Goal: Transaction & Acquisition: Purchase product/service

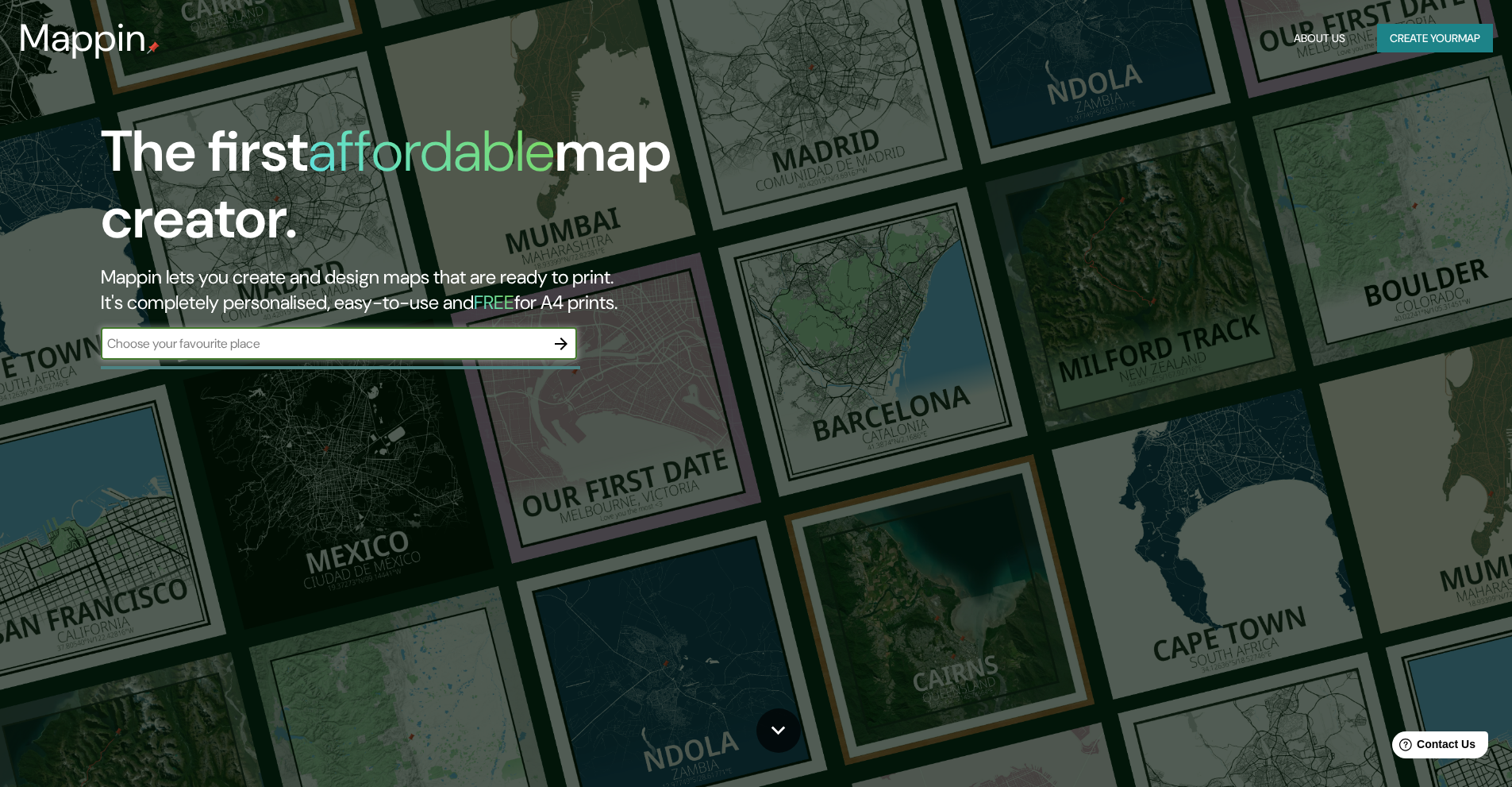
click at [381, 338] on input "text" at bounding box center [323, 343] width 445 height 18
click at [452, 345] on input "text" at bounding box center [323, 343] width 445 height 18
click at [559, 340] on icon "button" at bounding box center [561, 344] width 19 height 19
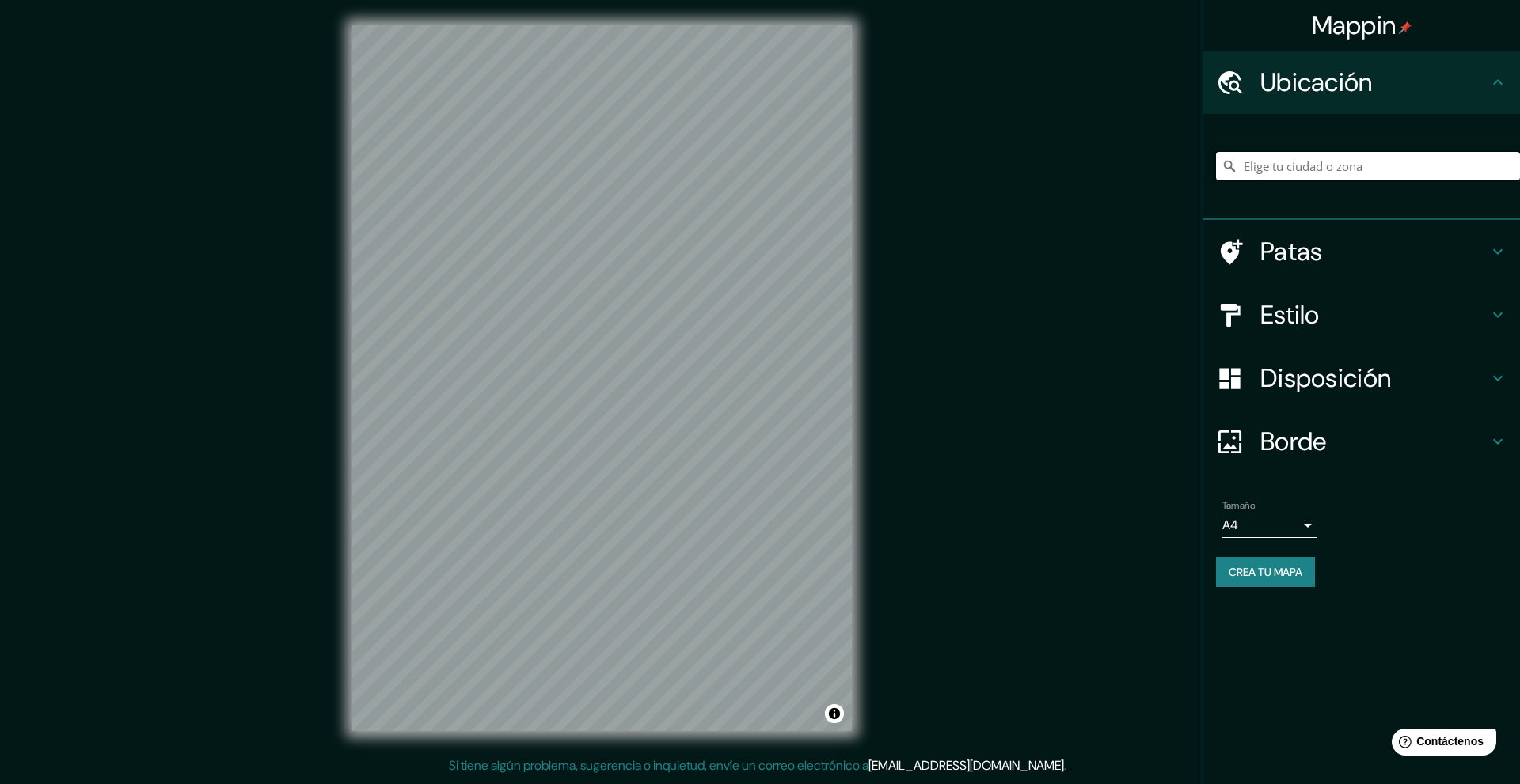
click at [1316, 166] on input "Elige tu ciudad o zona" at bounding box center [1367, 166] width 304 height 29
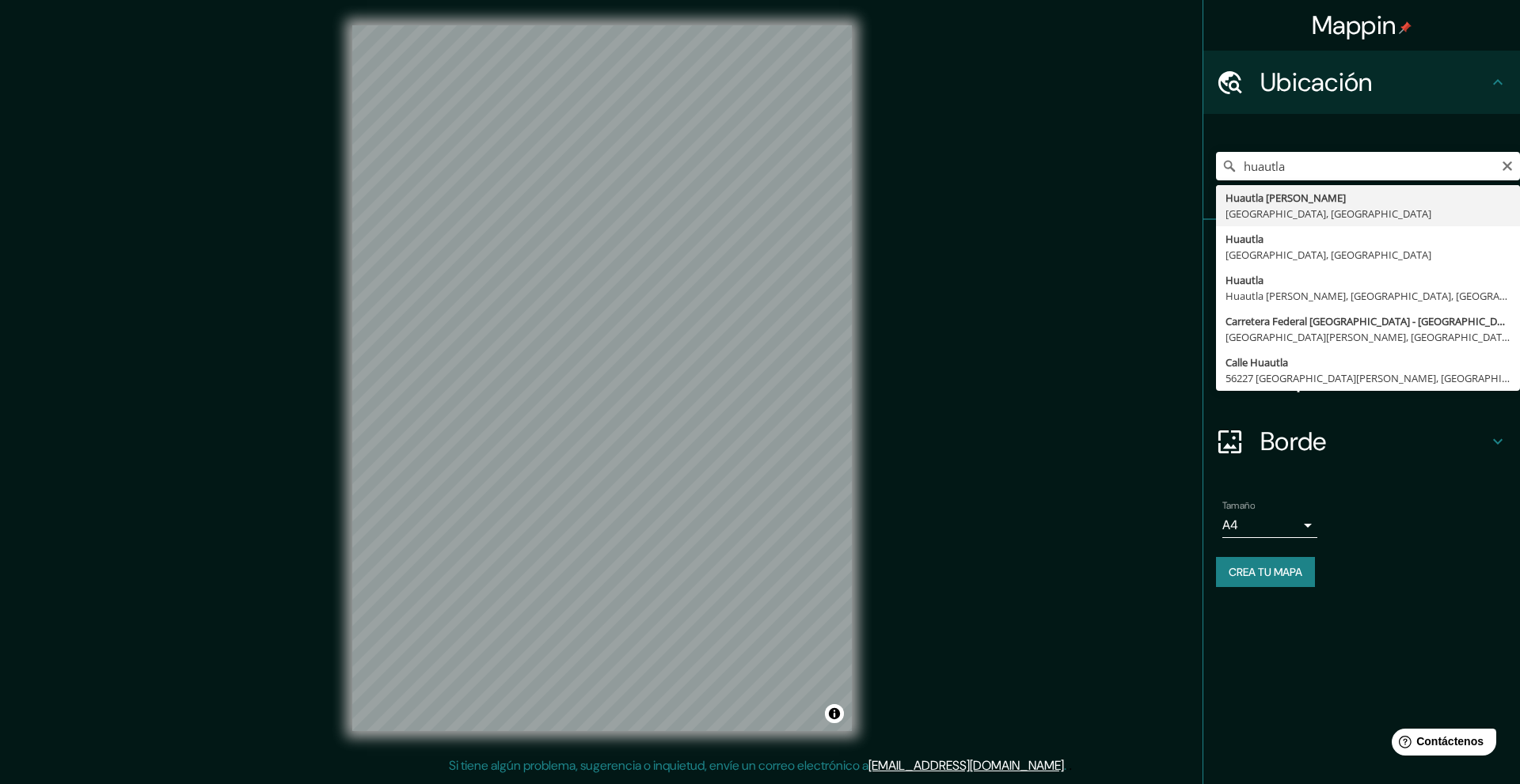
type input "Huautla [PERSON_NAME], [GEOGRAPHIC_DATA], [GEOGRAPHIC_DATA]"
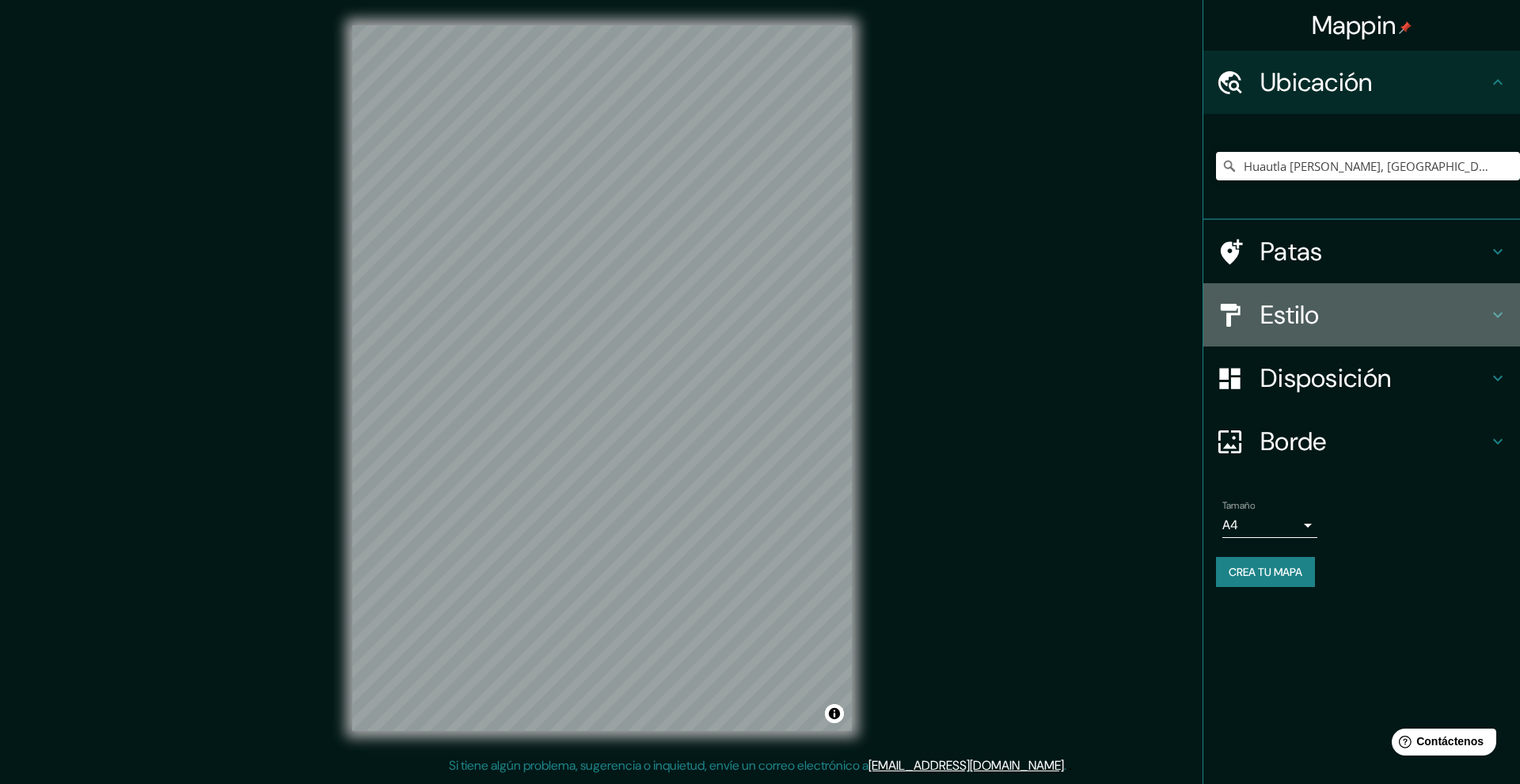
click at [1385, 314] on h4 "Estilo" at bounding box center [1374, 314] width 228 height 31
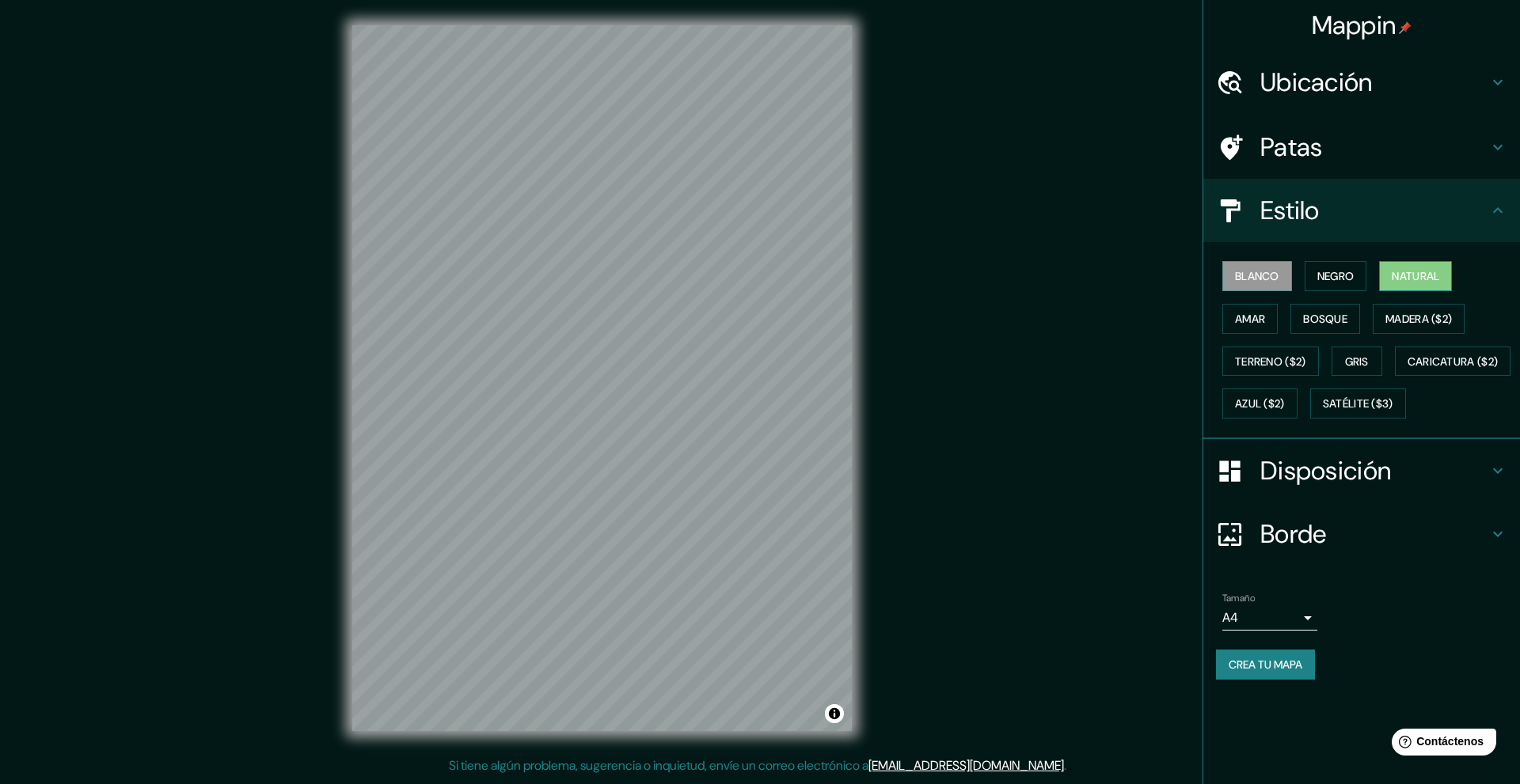
click at [1415, 275] on font "Natural" at bounding box center [1415, 276] width 47 height 14
click at [1258, 321] on font "Amar" at bounding box center [1250, 319] width 31 height 14
click at [1330, 315] on font "Bosque" at bounding box center [1325, 319] width 44 height 14
click at [1410, 316] on font "Madera ($2)" at bounding box center [1418, 319] width 66 height 14
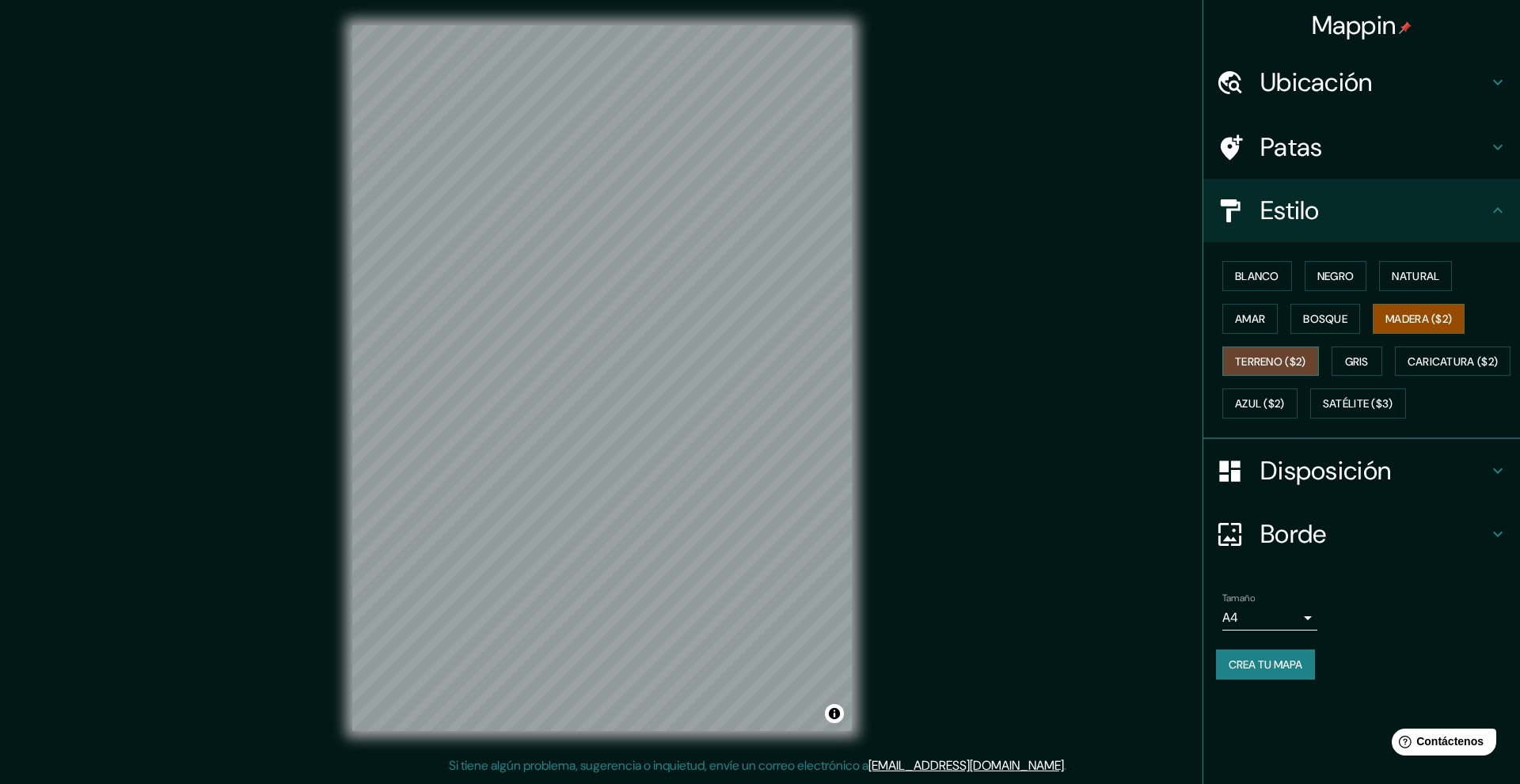
click at [1266, 360] on font "Terreno ($2)" at bounding box center [1271, 362] width 71 height 14
click at [1374, 370] on button "Gris" at bounding box center [1357, 362] width 51 height 30
click at [1276, 358] on font "Terreno ($2)" at bounding box center [1271, 362] width 71 height 14
click at [1408, 368] on font "Caricatura ($2)" at bounding box center [1453, 362] width 91 height 14
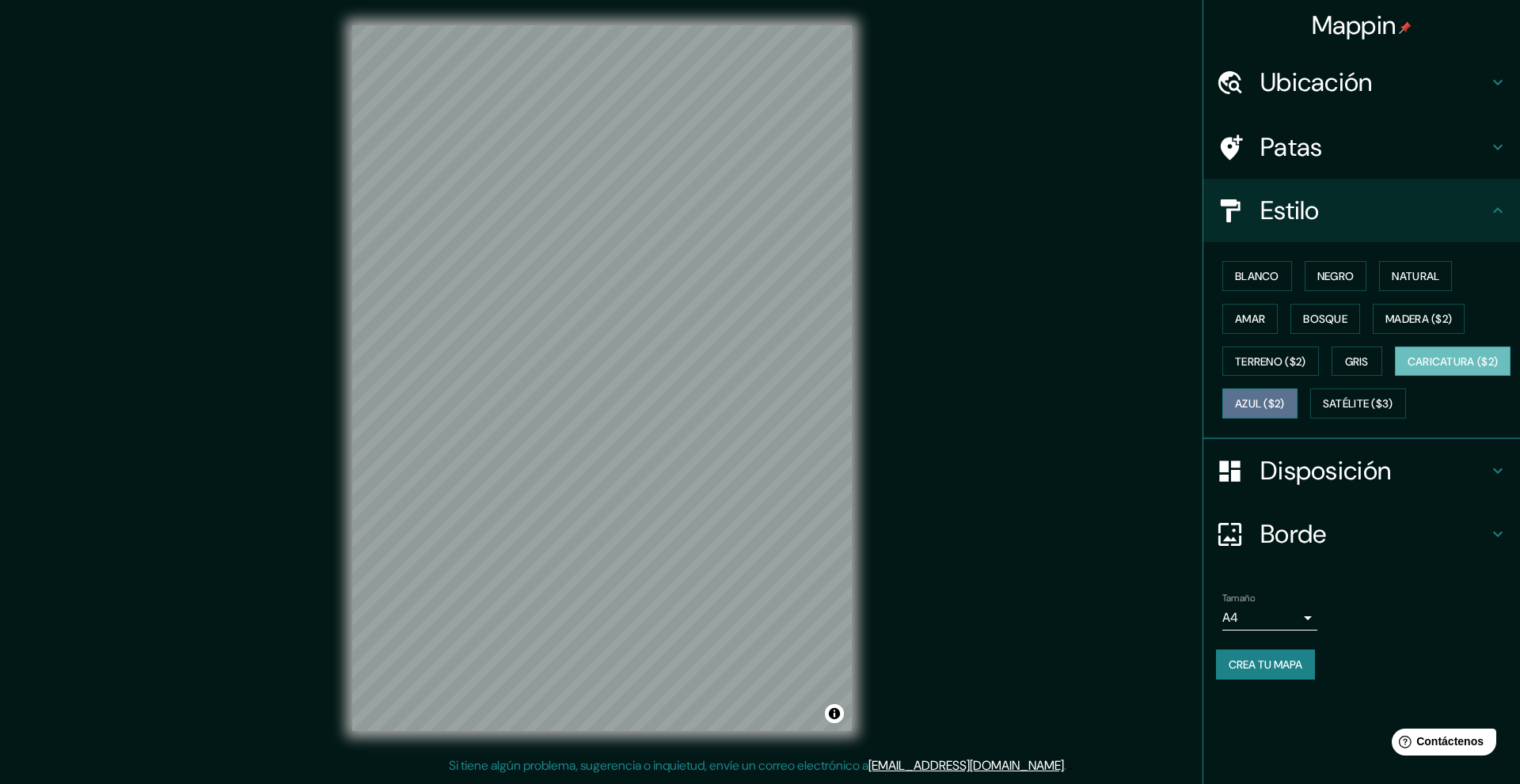
click at [1285, 395] on font "Azul ($2)" at bounding box center [1259, 403] width 50 height 21
click at [1323, 411] on font "Satélite ($3)" at bounding box center [1358, 404] width 71 height 14
click at [1296, 652] on body "Mappin Ubicación Huautla [PERSON_NAME], [GEOGRAPHIC_DATA], [GEOGRAPHIC_DATA] Pa…" at bounding box center [760, 392] width 1520 height 784
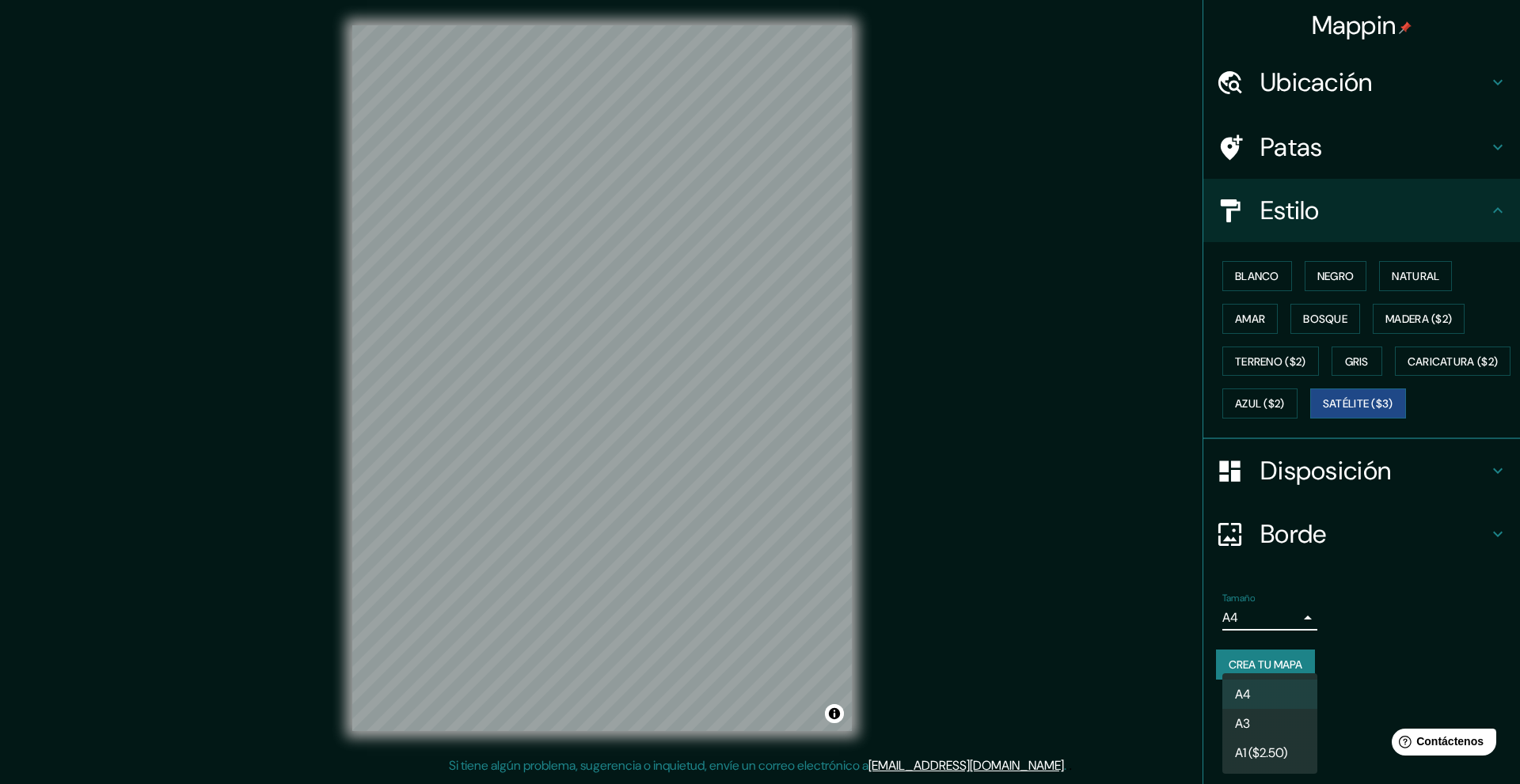
click at [1384, 615] on div at bounding box center [760, 392] width 1520 height 784
click at [1471, 212] on h4 "Estilo" at bounding box center [1374, 210] width 228 height 31
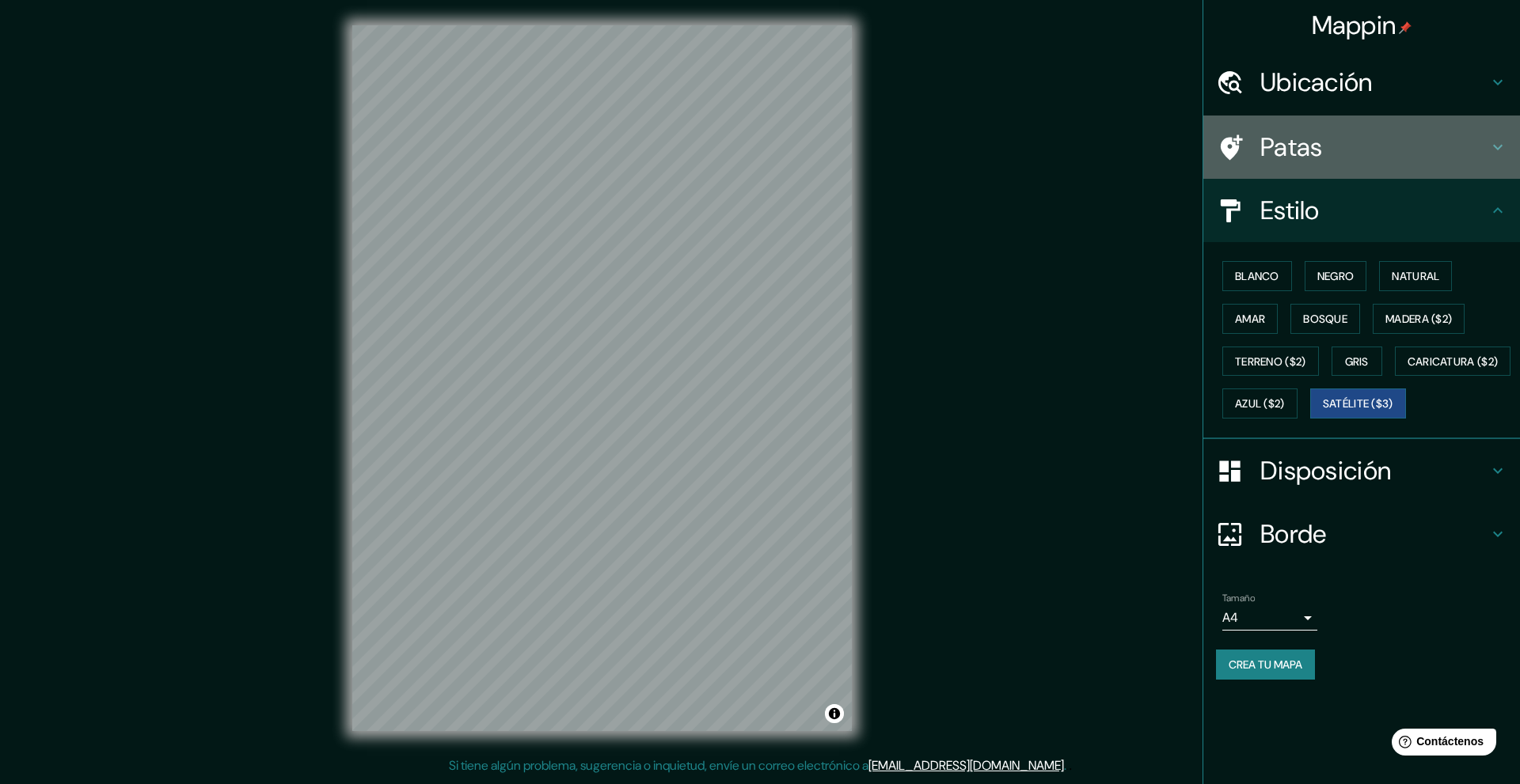
click at [1473, 146] on h4 "Patas" at bounding box center [1374, 147] width 228 height 31
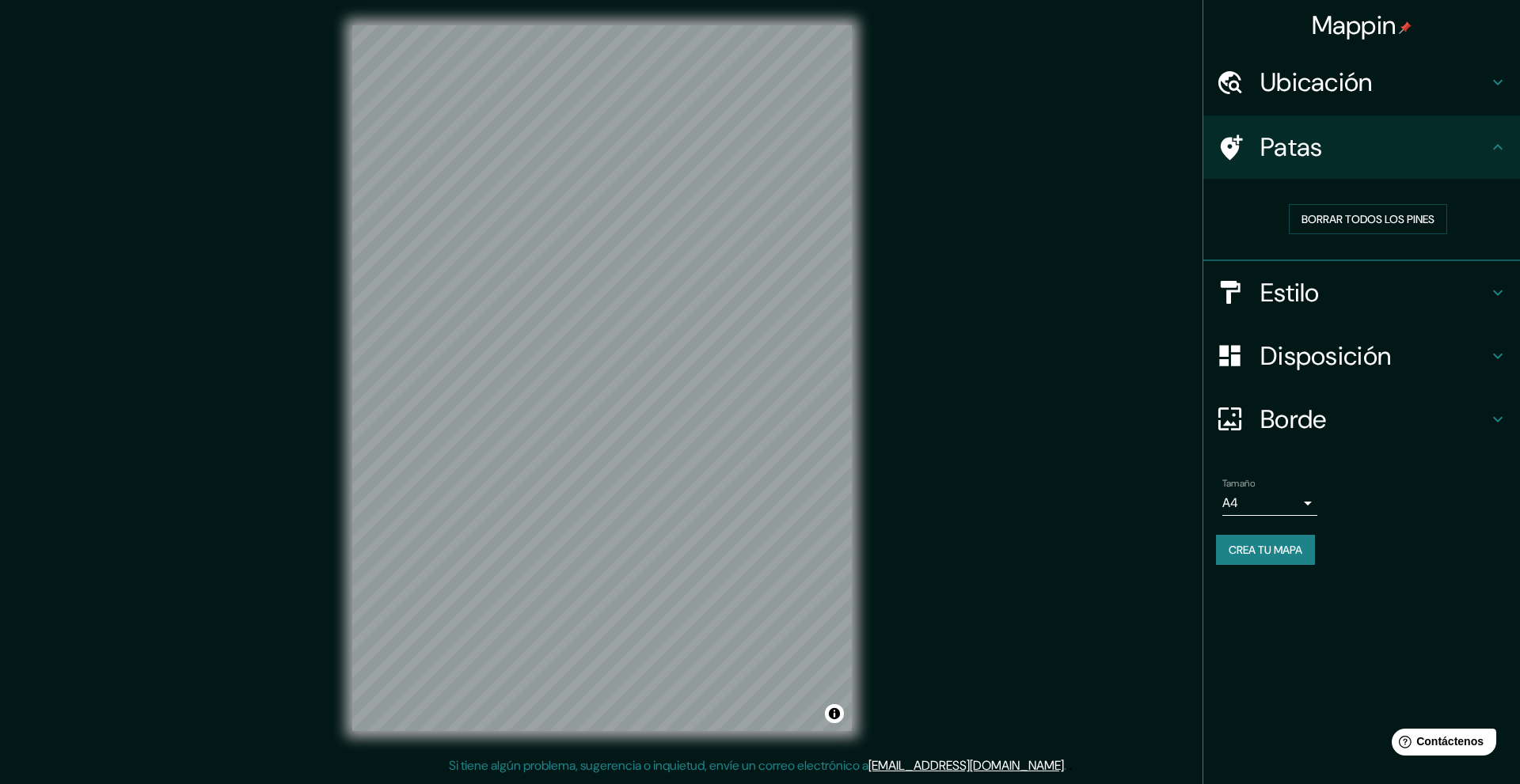
click at [1242, 144] on icon at bounding box center [1230, 147] width 28 height 28
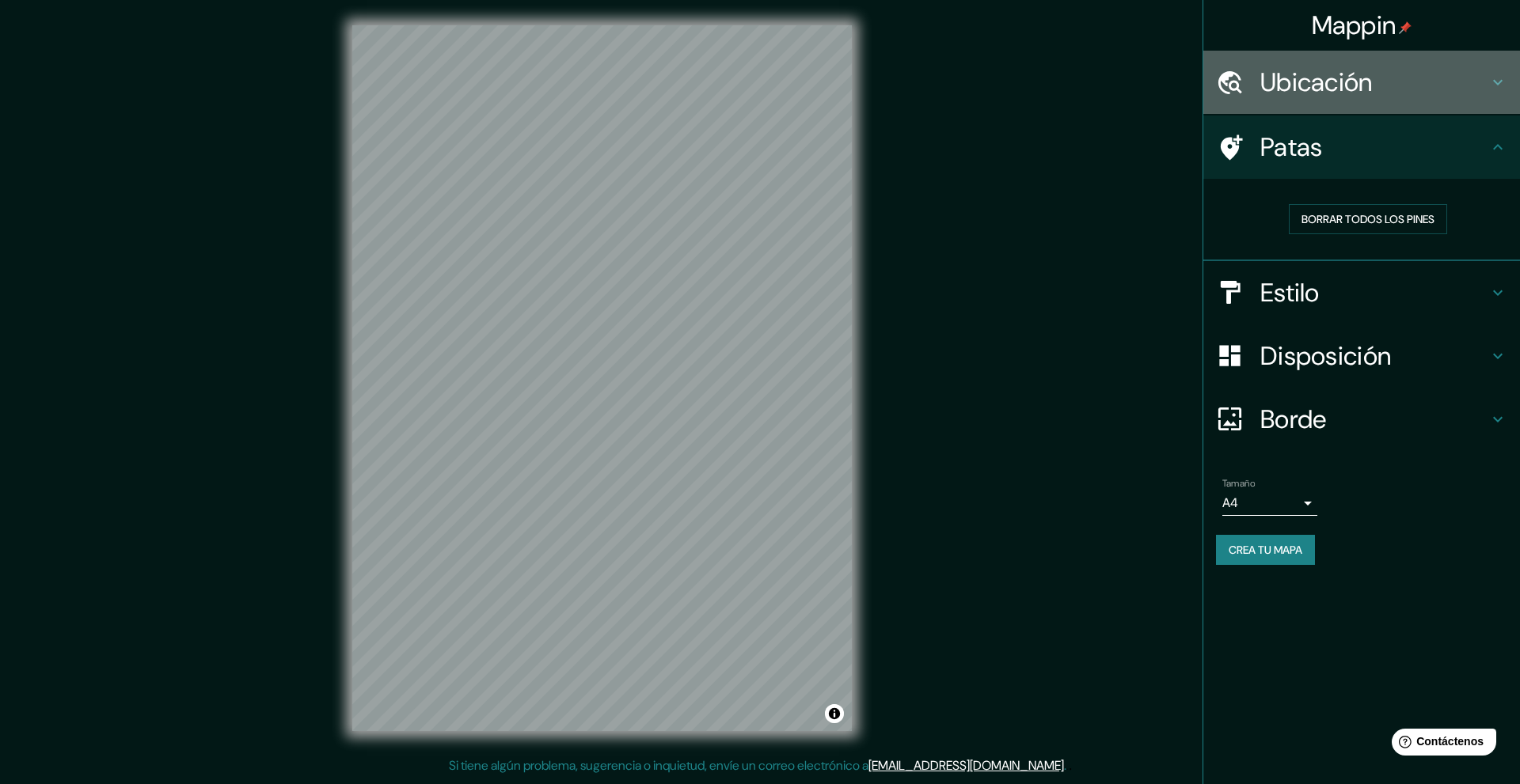
click at [1373, 78] on font "Ubicación" at bounding box center [1316, 82] width 112 height 33
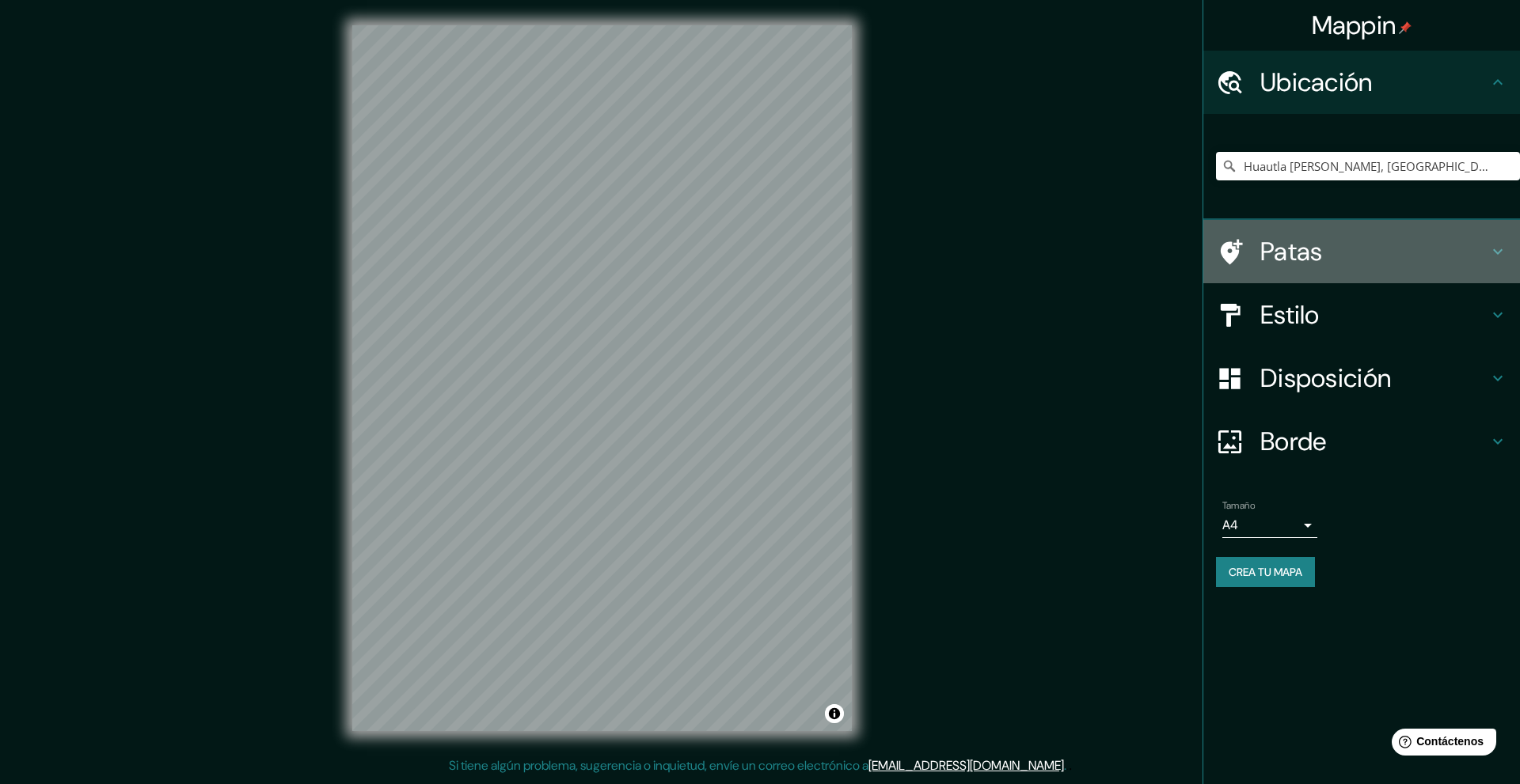
click at [1347, 253] on h4 "Patas" at bounding box center [1374, 252] width 228 height 31
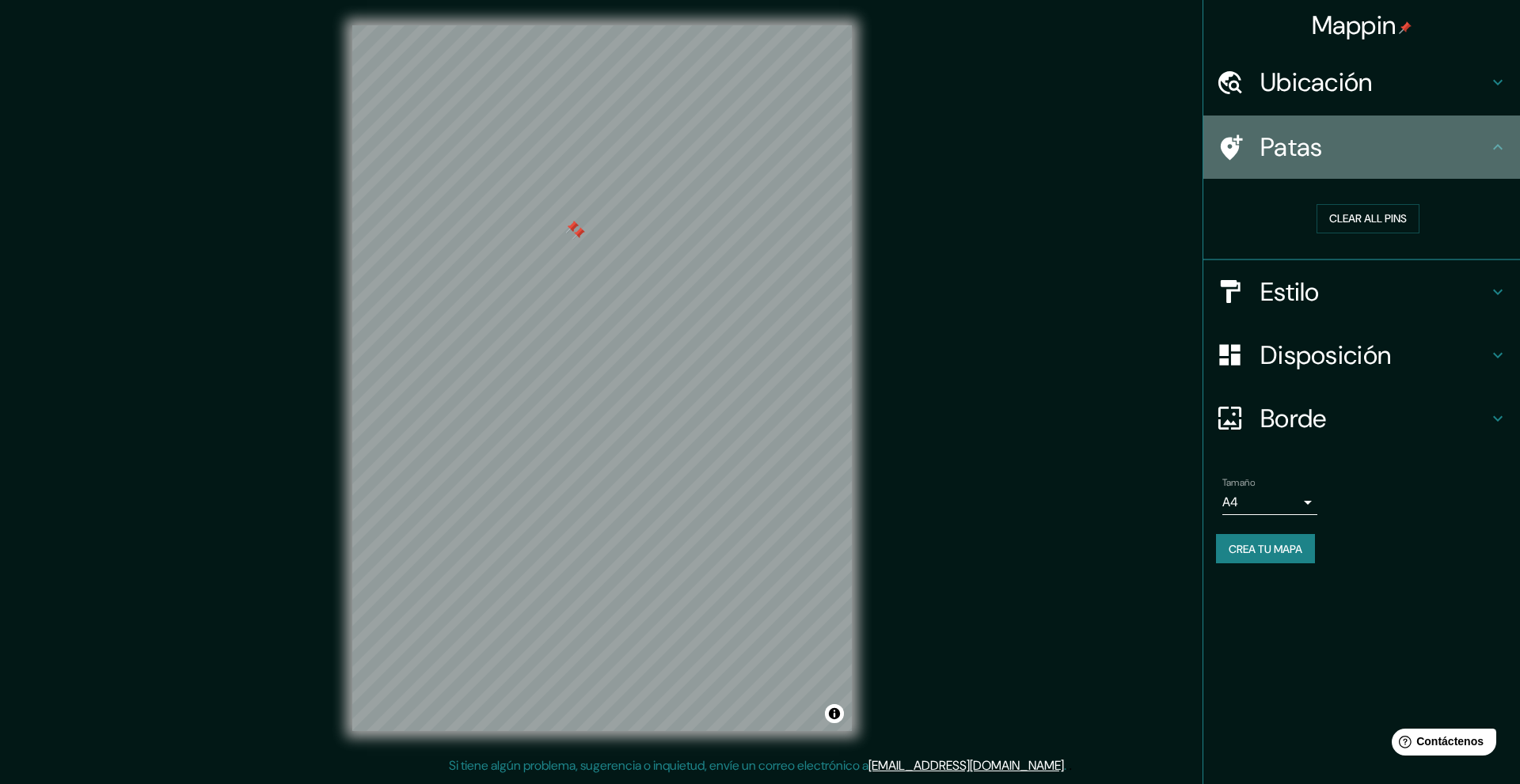
click at [1311, 143] on font "Patas" at bounding box center [1292, 147] width 63 height 33
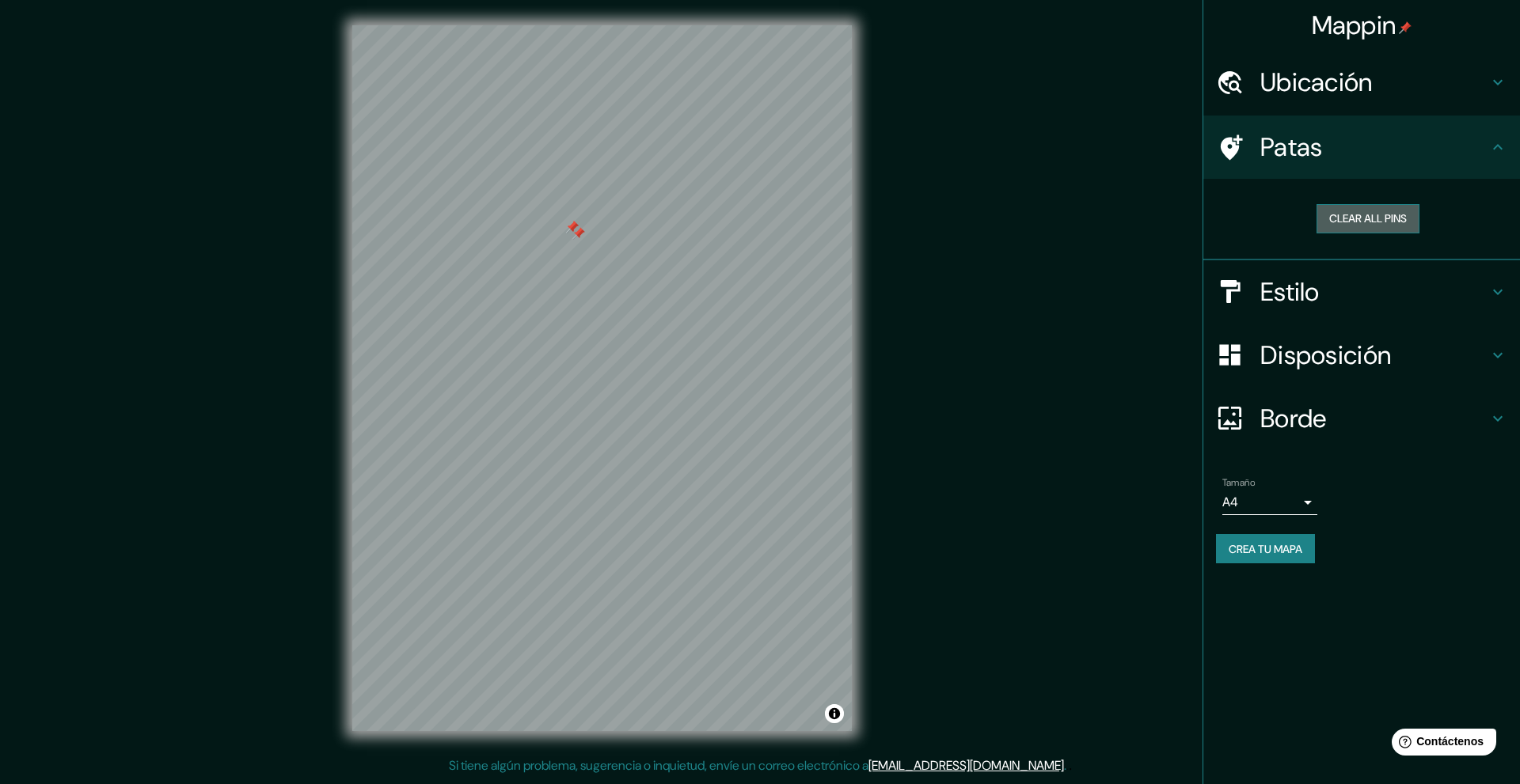
click at [1400, 220] on button "Clear all pins" at bounding box center [1367, 219] width 103 height 30
click at [1398, 349] on h4 "Disposición" at bounding box center [1374, 355] width 228 height 31
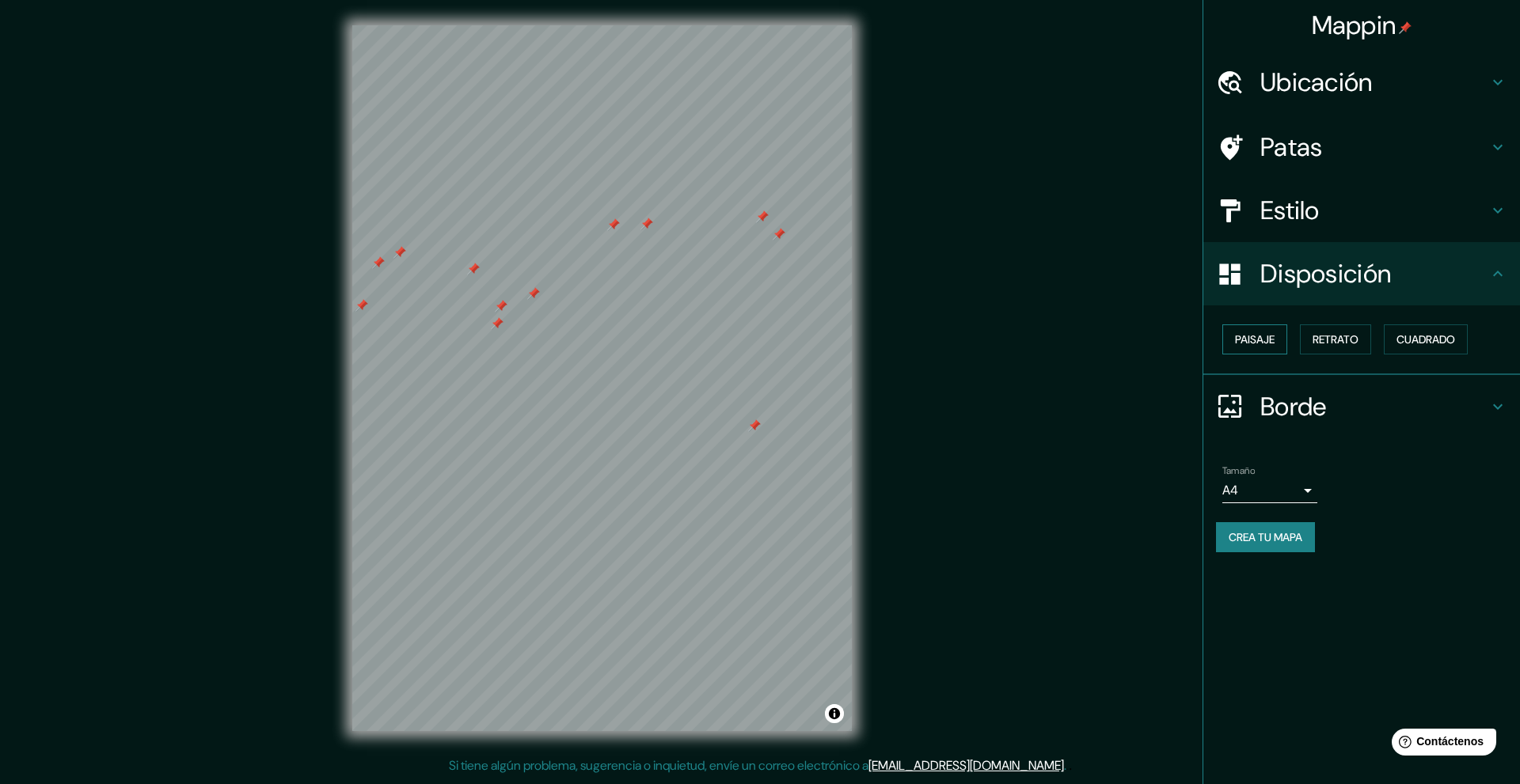
click at [1263, 335] on font "Paisaje" at bounding box center [1254, 339] width 39 height 14
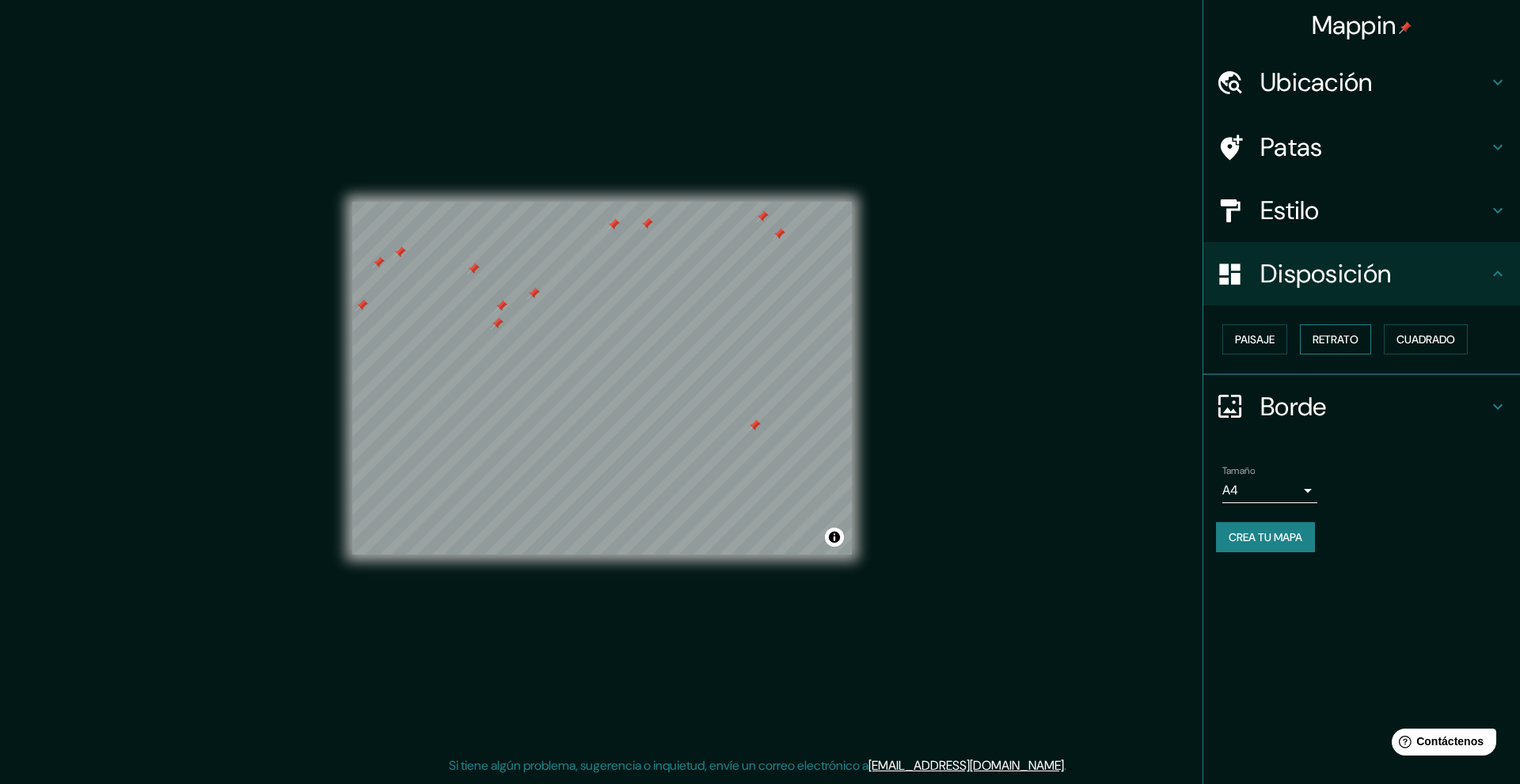
click at [1332, 335] on font "Retrato" at bounding box center [1335, 339] width 46 height 14
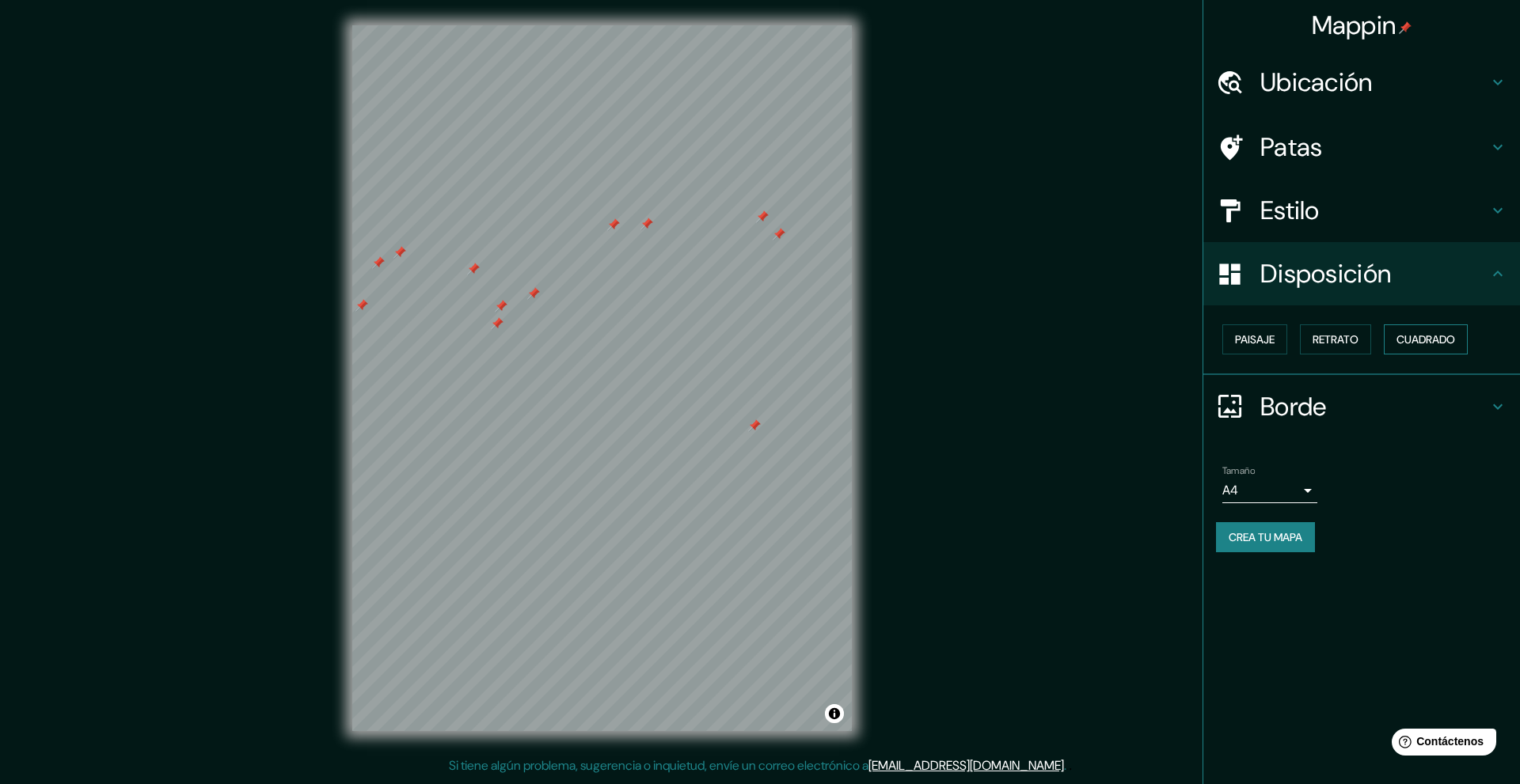
click at [1441, 346] on font "Cuadrado" at bounding box center [1425, 339] width 58 height 14
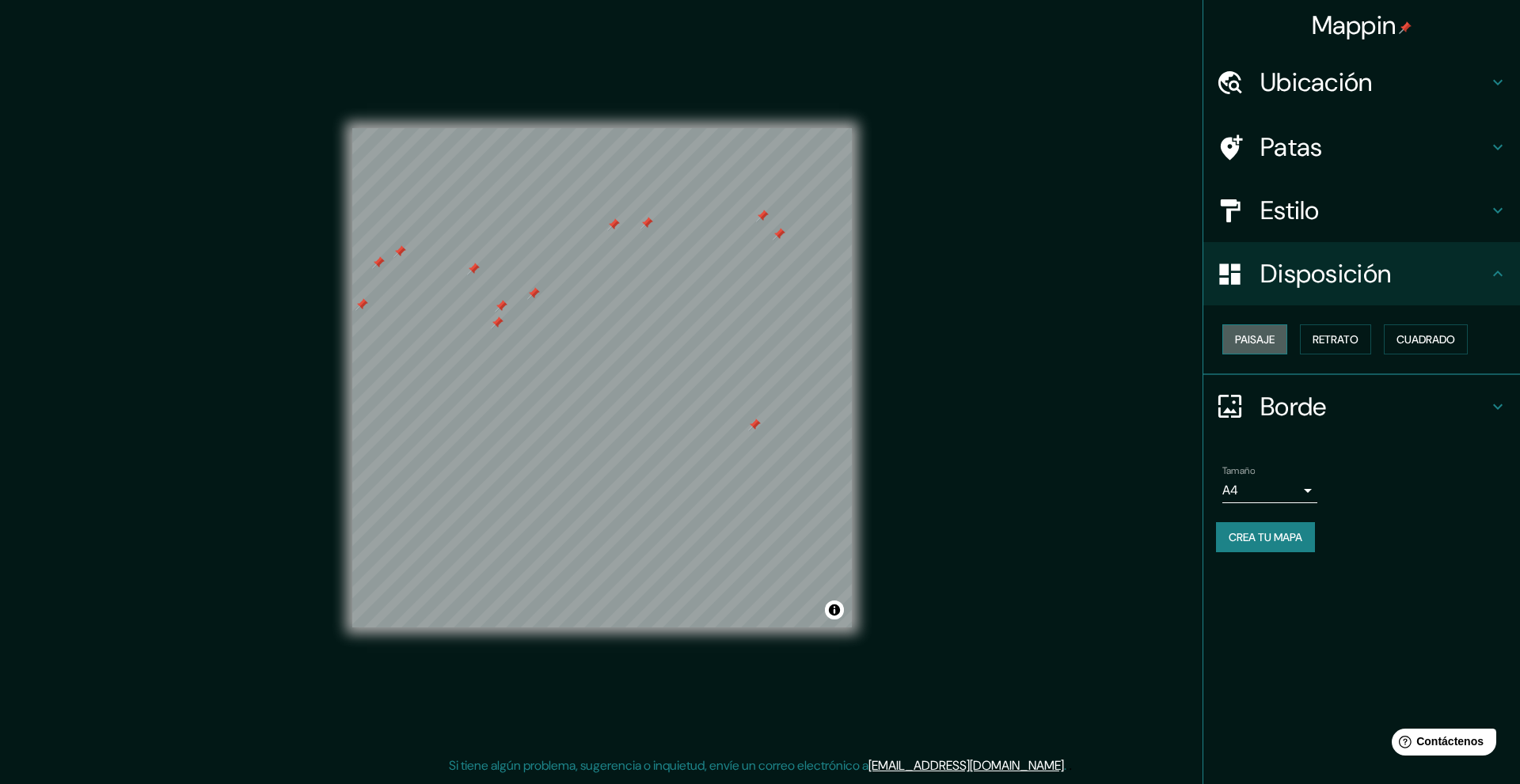
click at [1244, 339] on font "Paisaje" at bounding box center [1254, 339] width 39 height 14
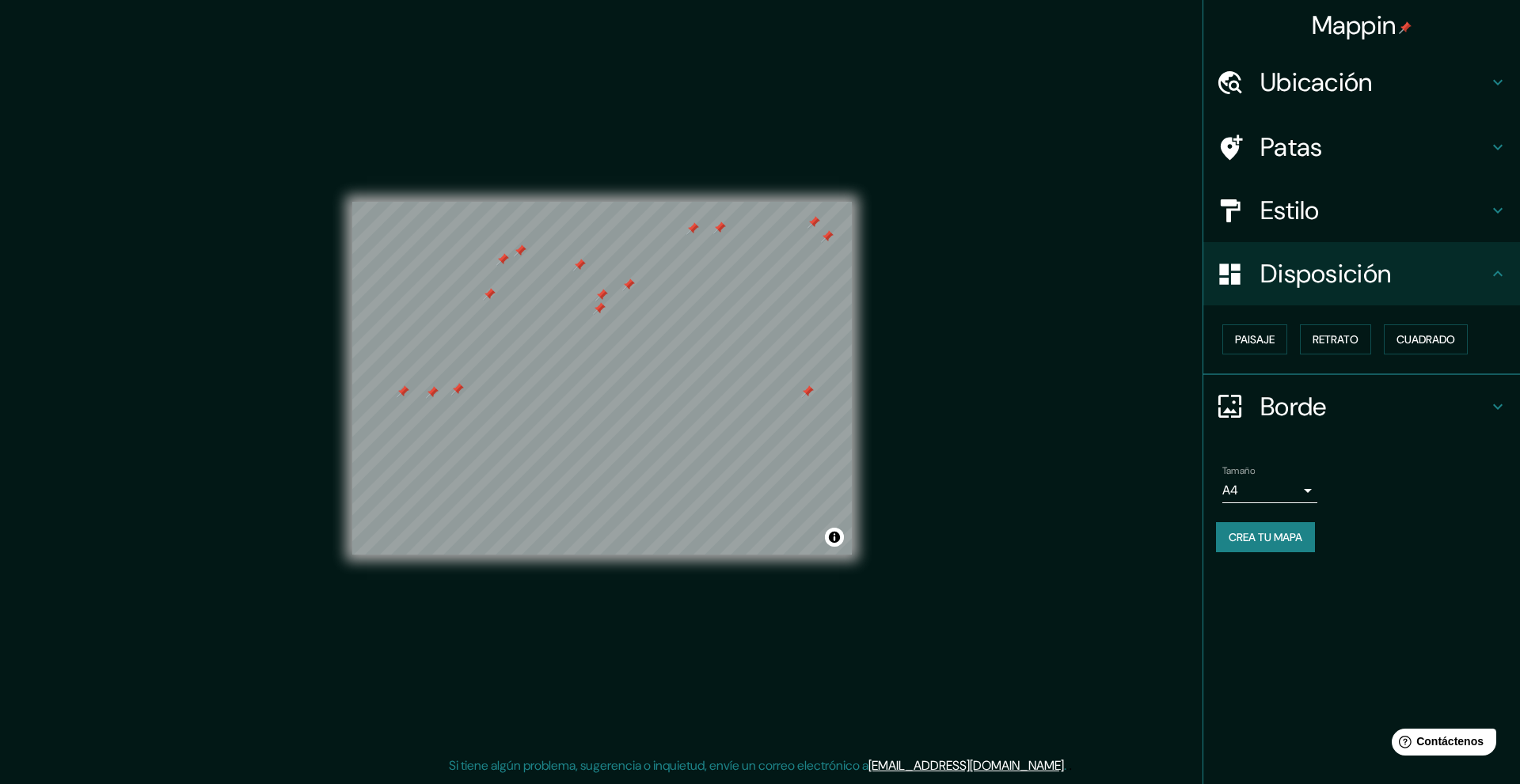
click at [1380, 409] on h4 "Borde" at bounding box center [1374, 407] width 228 height 31
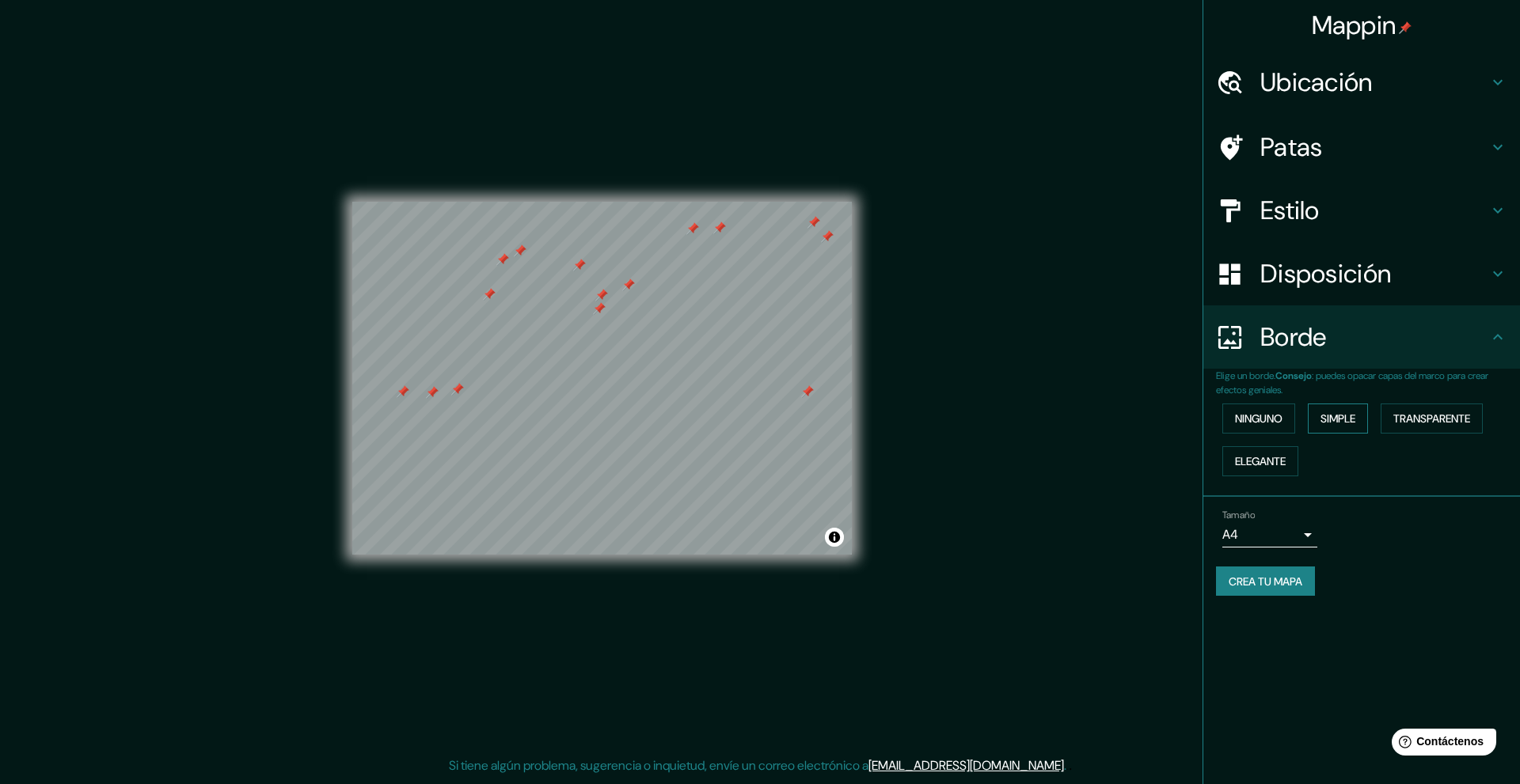
click at [1351, 419] on font "Simple" at bounding box center [1338, 418] width 35 height 14
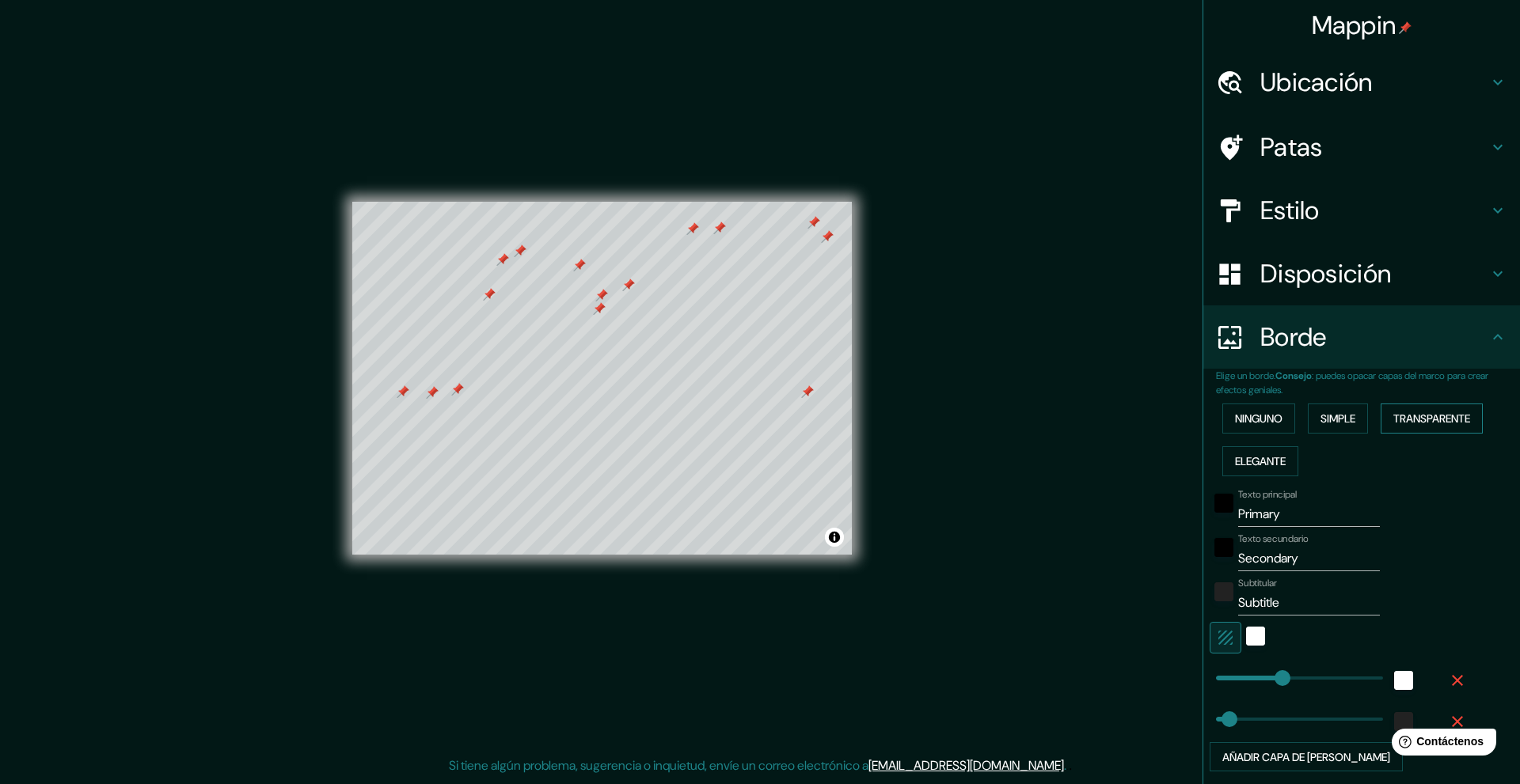
click at [1411, 419] on font "Transparente" at bounding box center [1432, 418] width 77 height 14
click at [1242, 460] on font "Elegante" at bounding box center [1260, 461] width 51 height 14
click at [1241, 418] on font "Ninguno" at bounding box center [1259, 418] width 47 height 14
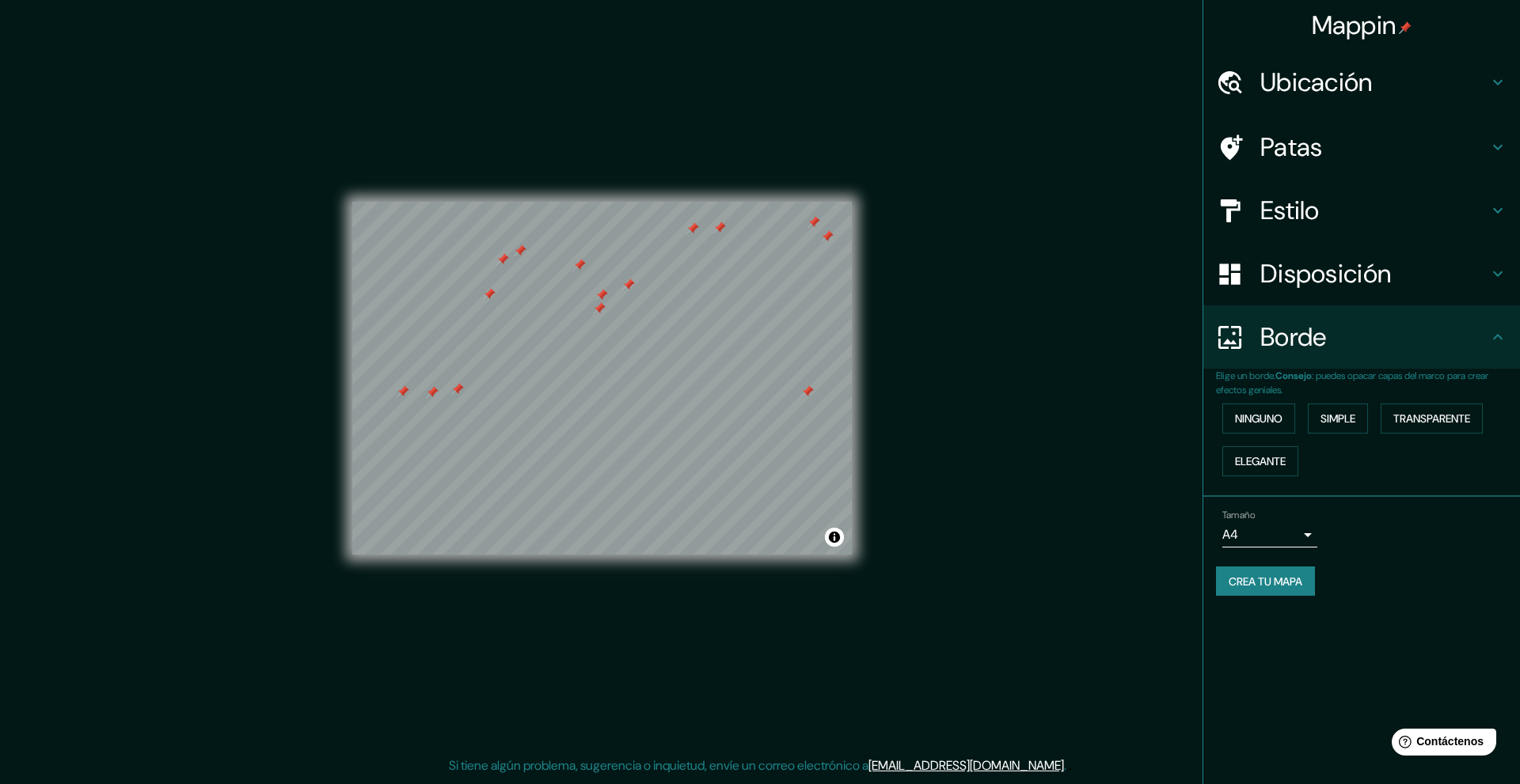
click at [1328, 200] on h4 "Estilo" at bounding box center [1374, 210] width 228 height 31
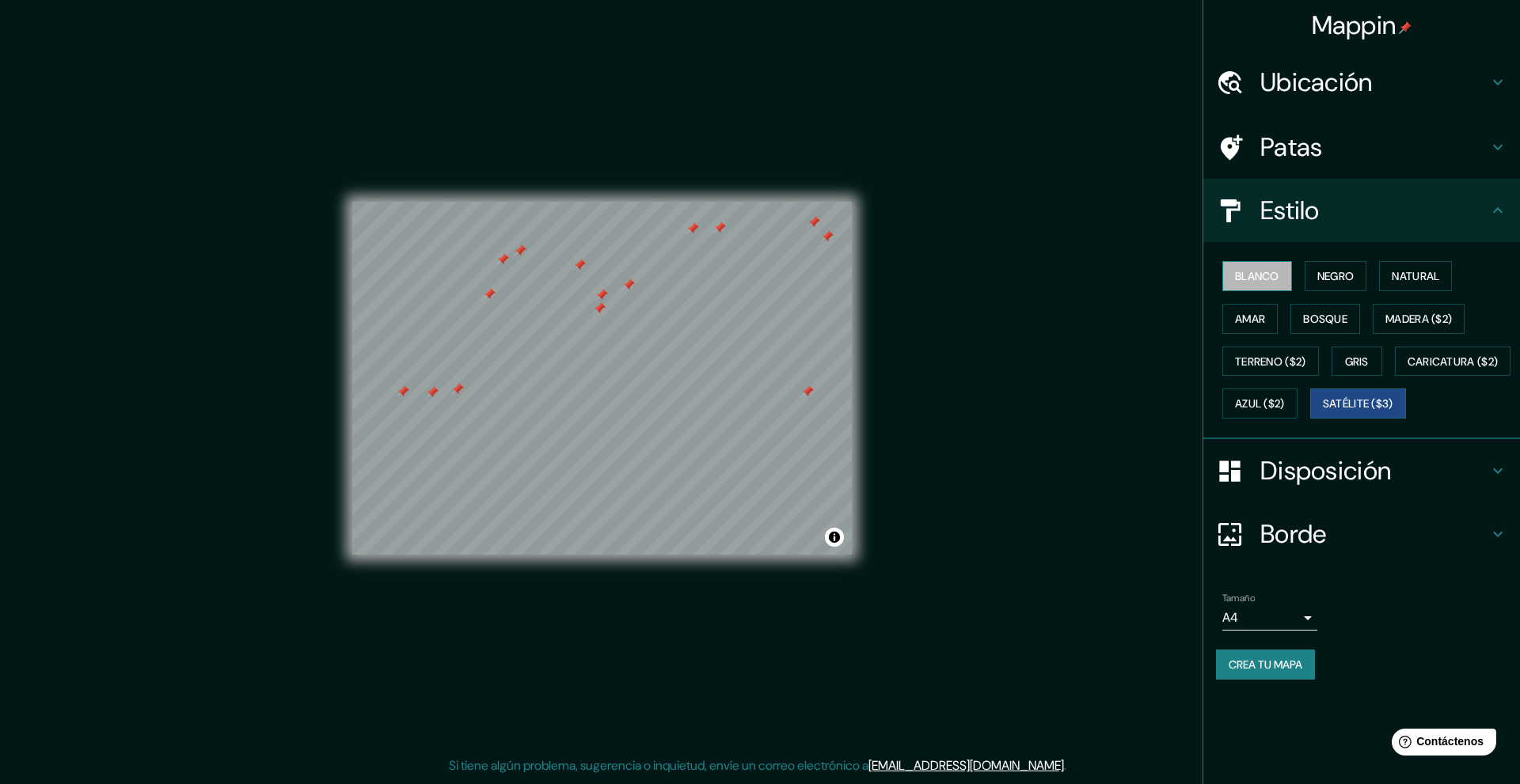
click at [1258, 275] on font "Blanco" at bounding box center [1257, 276] width 44 height 14
drag, startPoint x: 461, startPoint y: 375, endPoint x: 475, endPoint y: 369, distance: 15.2
click at [475, 369] on div at bounding box center [473, 368] width 13 height 13
drag, startPoint x: 474, startPoint y: 365, endPoint x: 460, endPoint y: 360, distance: 14.9
click at [460, 360] on div at bounding box center [461, 363] width 13 height 13
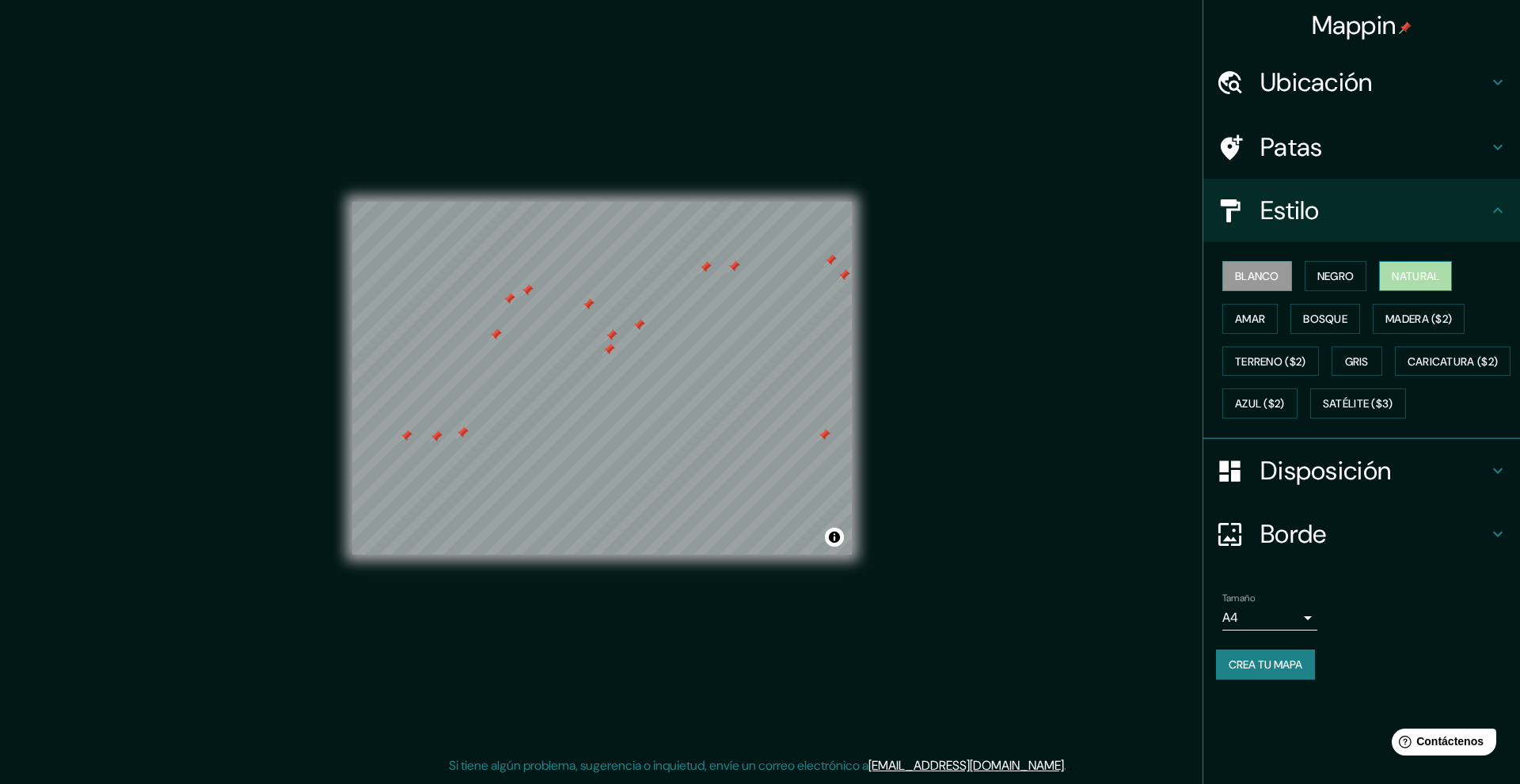
click at [1424, 274] on font "Natural" at bounding box center [1415, 276] width 47 height 14
click at [1365, 152] on h4 "Patas" at bounding box center [1374, 147] width 228 height 31
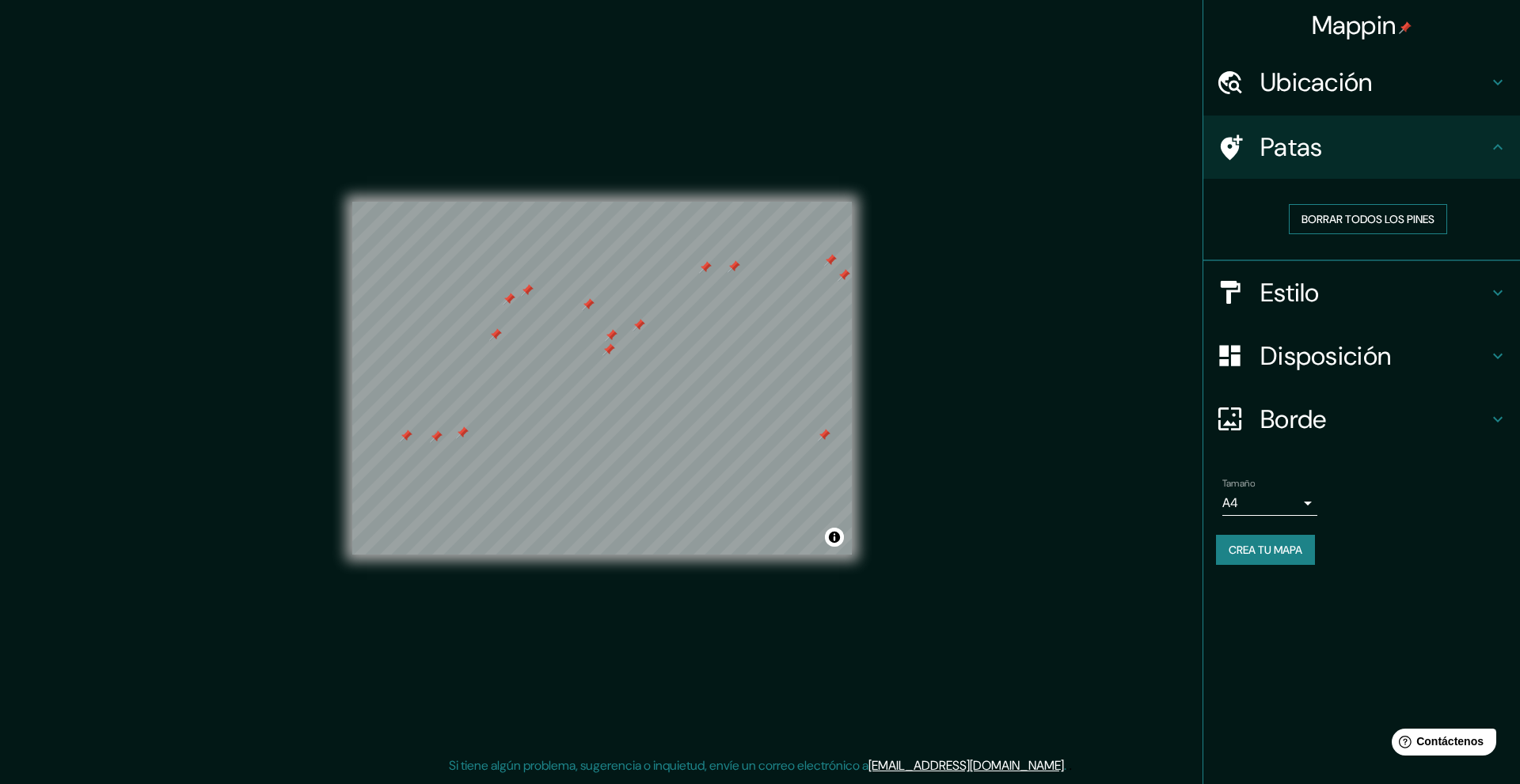
click at [1354, 215] on font "Borrar todos los pines" at bounding box center [1367, 219] width 133 height 14
click at [587, 568] on div "© Mapbox © OpenStreetMap Improve this map" at bounding box center [601, 378] width 499 height 706
click at [639, 342] on div at bounding box center [638, 343] width 13 height 13
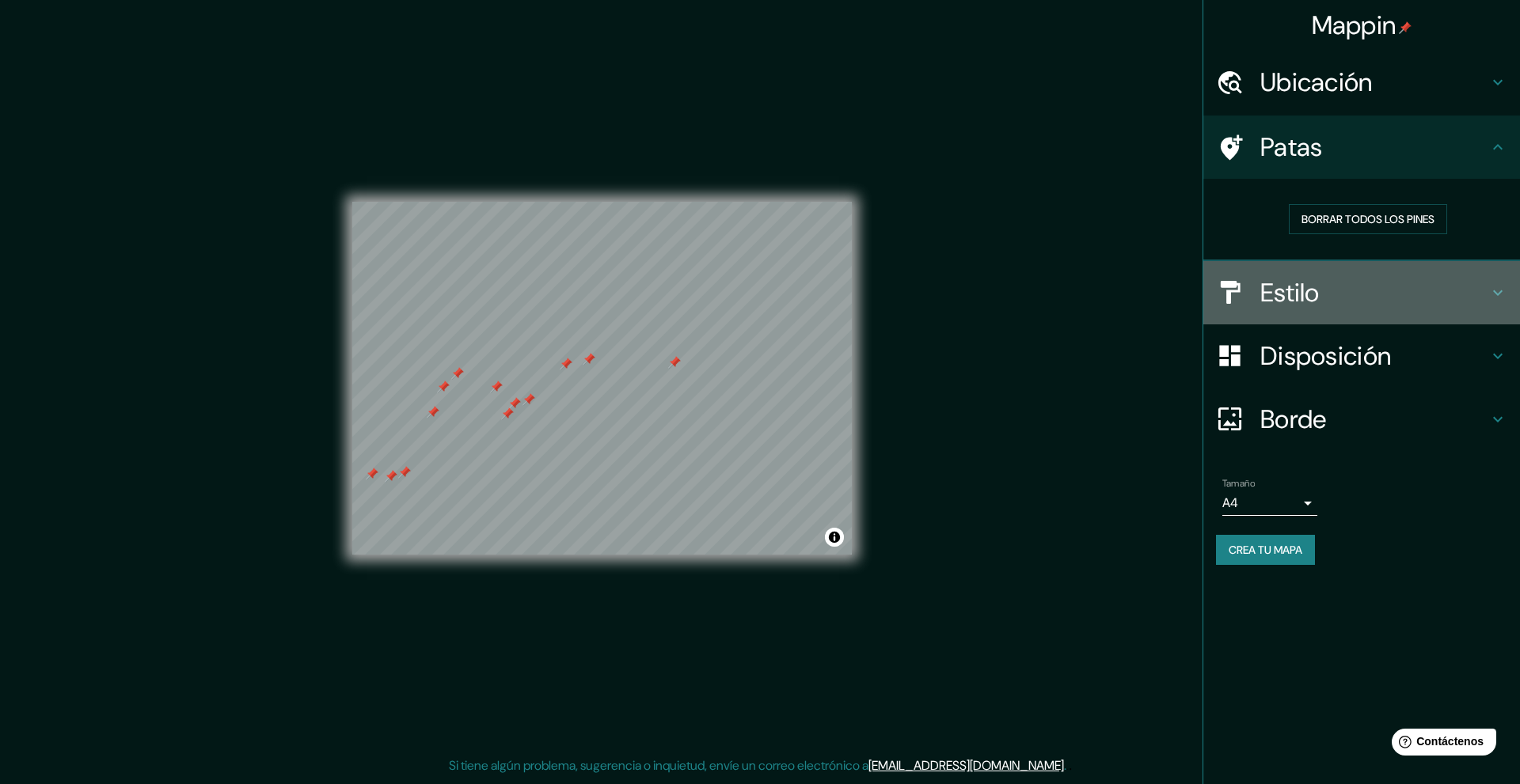
click at [1318, 268] on div "Estilo" at bounding box center [1361, 293] width 316 height 64
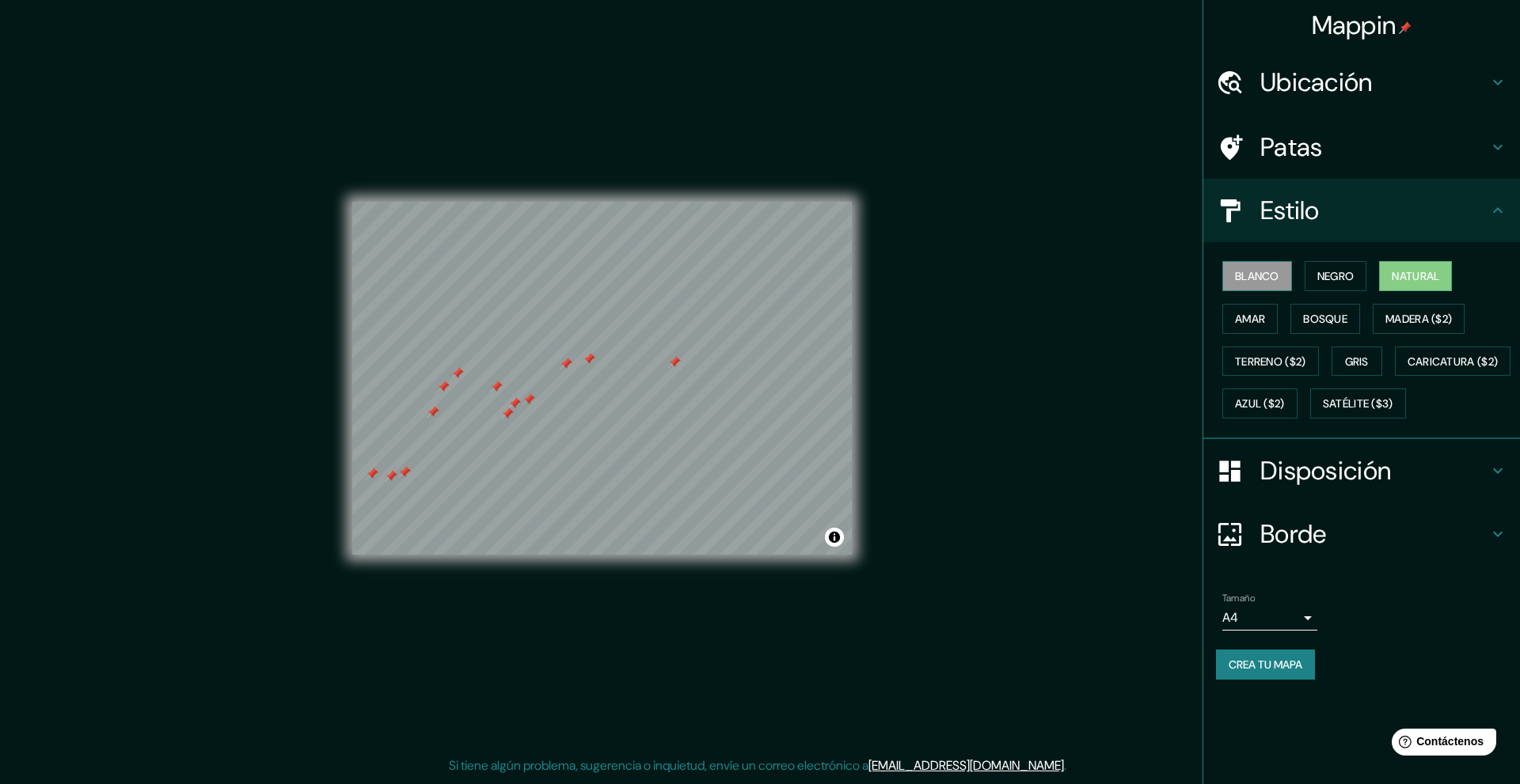
click at [1259, 280] on font "Blanco" at bounding box center [1257, 276] width 44 height 14
click at [1245, 312] on font "Amar" at bounding box center [1250, 319] width 31 height 14
click at [1342, 315] on font "Bosque" at bounding box center [1325, 319] width 44 height 14
click at [1426, 316] on font "Madera ($2)" at bounding box center [1418, 319] width 66 height 14
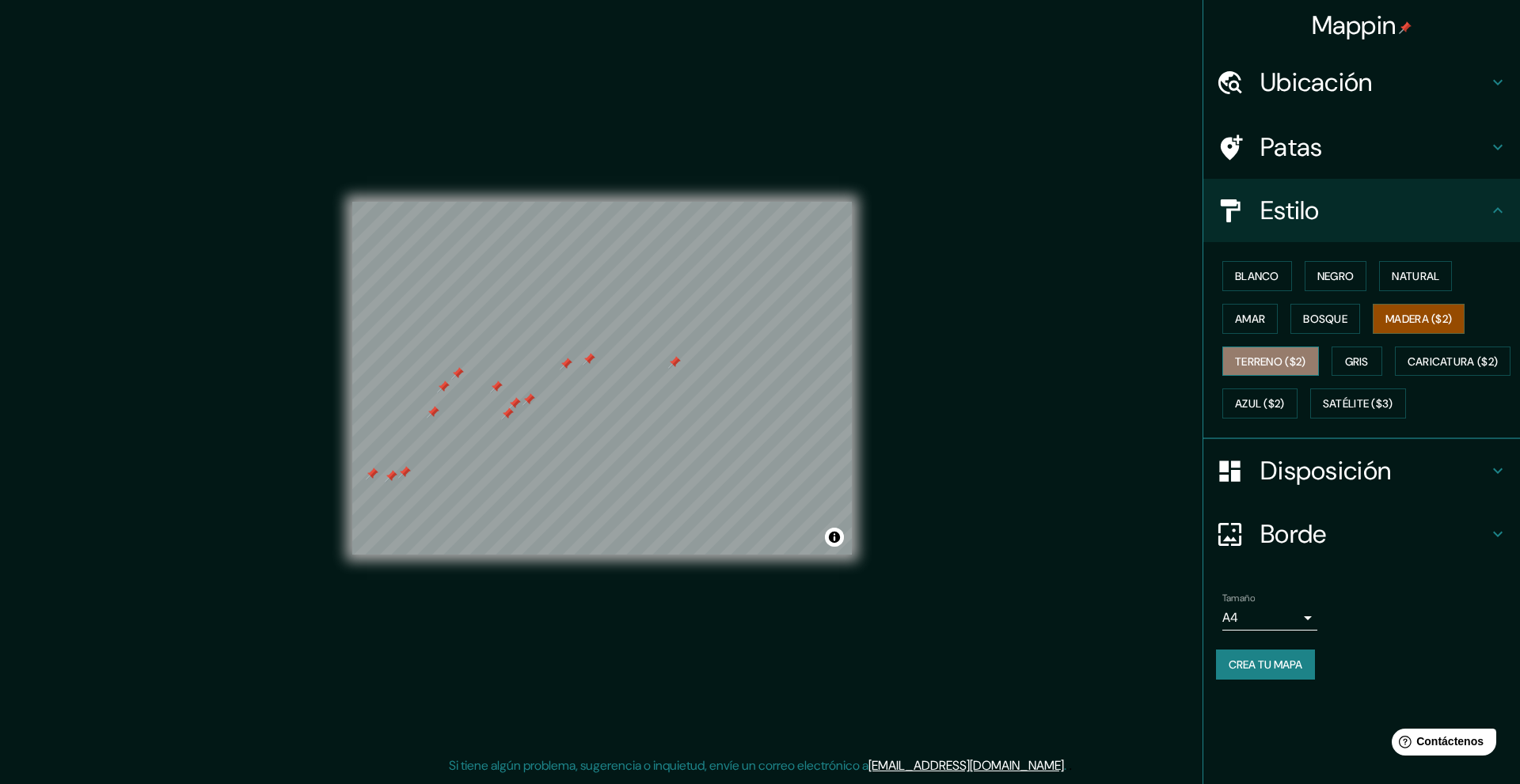
click at [1280, 357] on font "Terreno ($2)" at bounding box center [1271, 362] width 71 height 14
click at [1354, 363] on font "Gris" at bounding box center [1356, 362] width 24 height 14
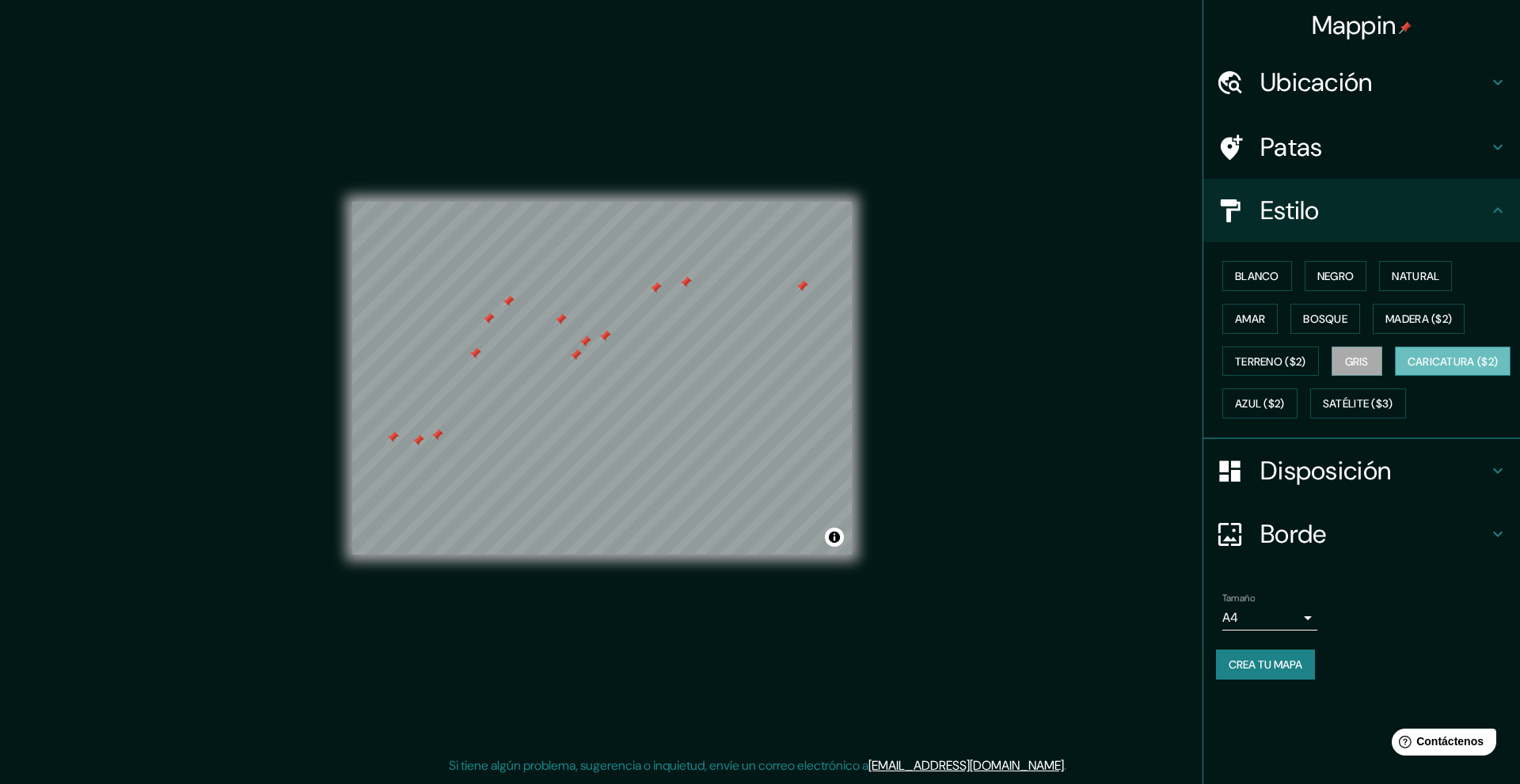
click at [1408, 368] on font "Caricatura ($2)" at bounding box center [1453, 362] width 91 height 14
click at [1285, 409] on font "Azul ($2)" at bounding box center [1259, 404] width 50 height 14
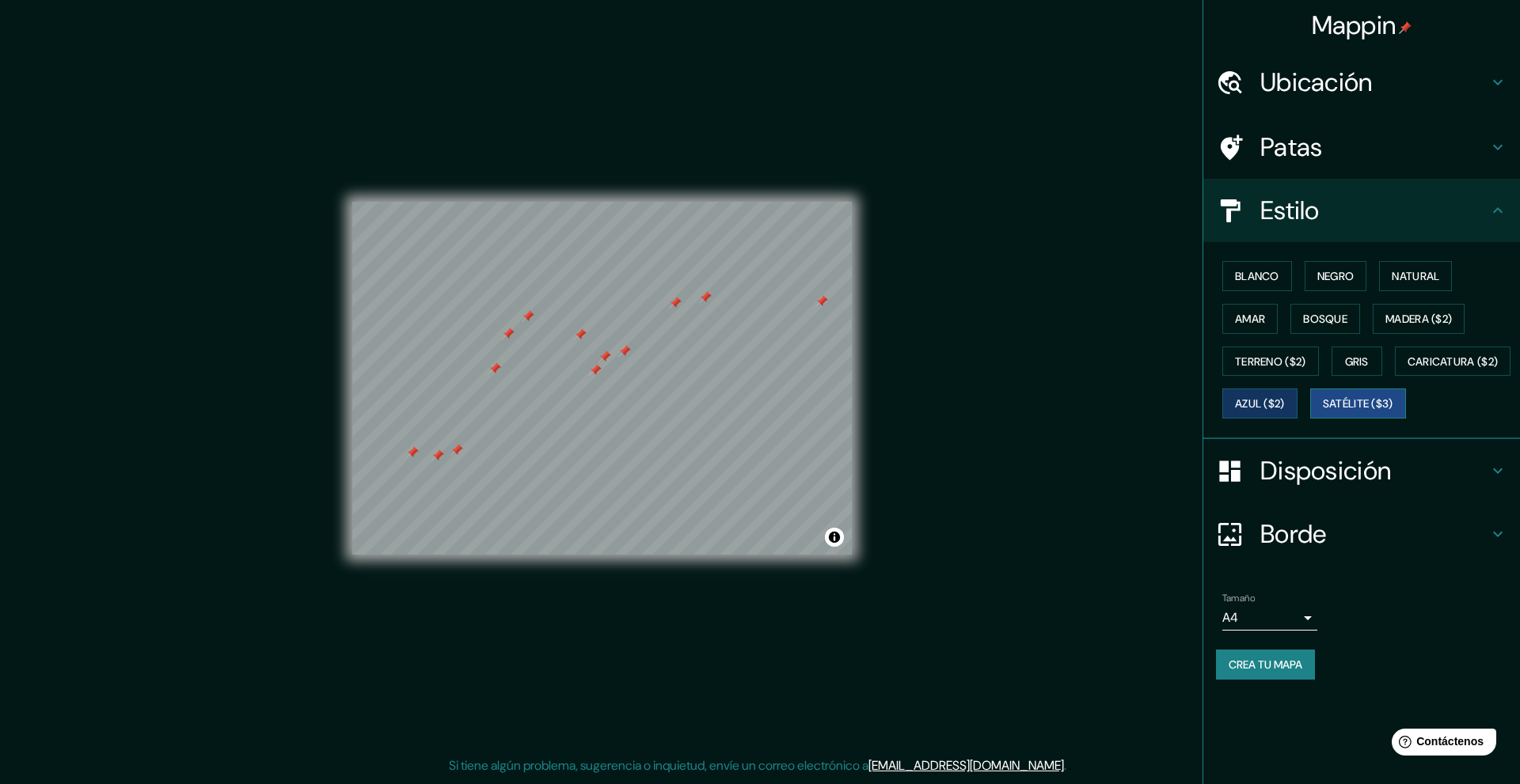
click at [1323, 411] on font "Satélite ($3)" at bounding box center [1358, 404] width 71 height 14
click at [1347, 147] on h4 "Patas" at bounding box center [1374, 147] width 228 height 31
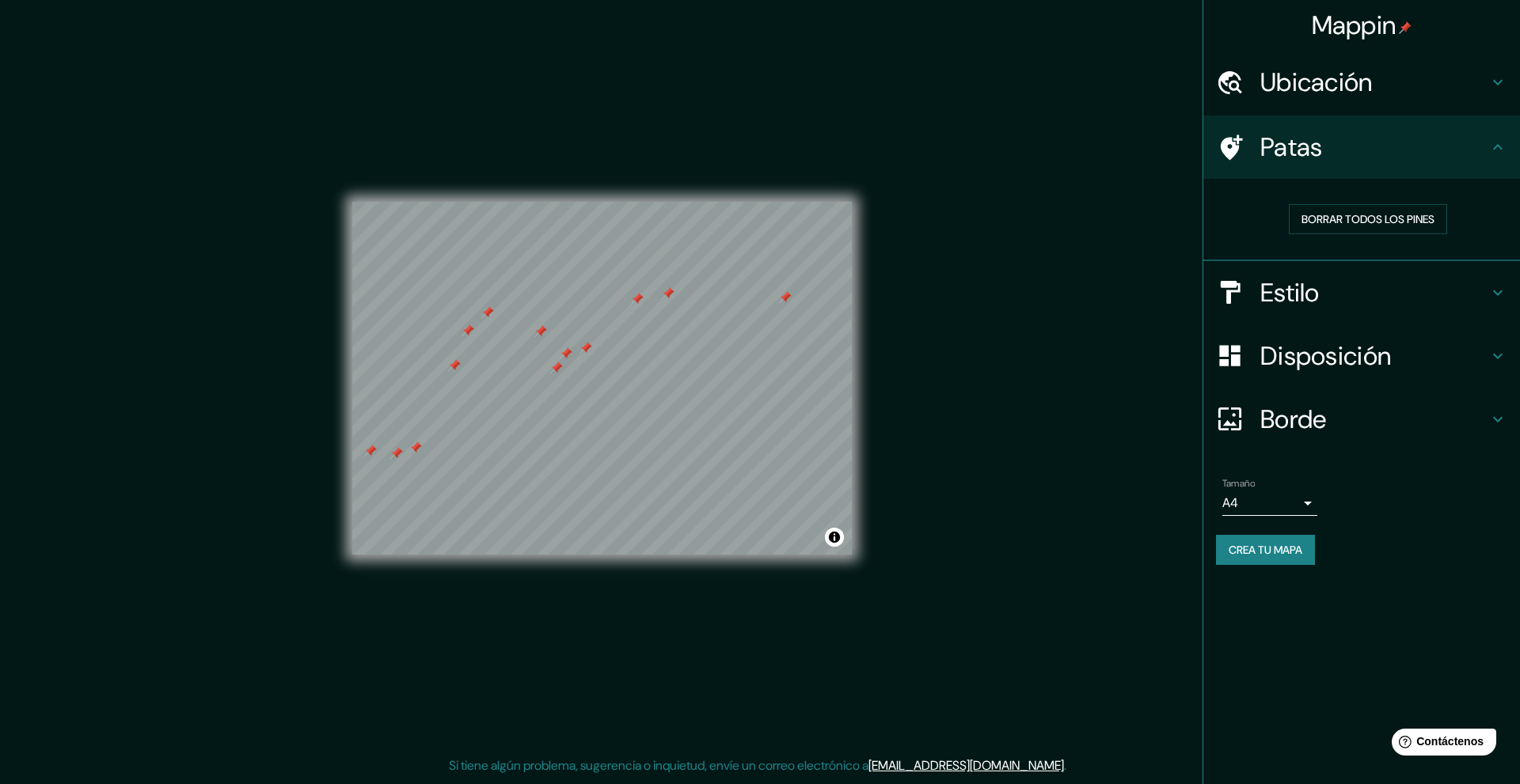
drag, startPoint x: 794, startPoint y: 294, endPoint x: 786, endPoint y: 298, distance: 8.9
click at [786, 298] on div at bounding box center [785, 297] width 13 height 13
drag, startPoint x: 782, startPoint y: 307, endPoint x: 767, endPoint y: 305, distance: 15.1
click at [767, 305] on div at bounding box center [767, 301] width 13 height 13
drag, startPoint x: 767, startPoint y: 298, endPoint x: 752, endPoint y: 299, distance: 15.0
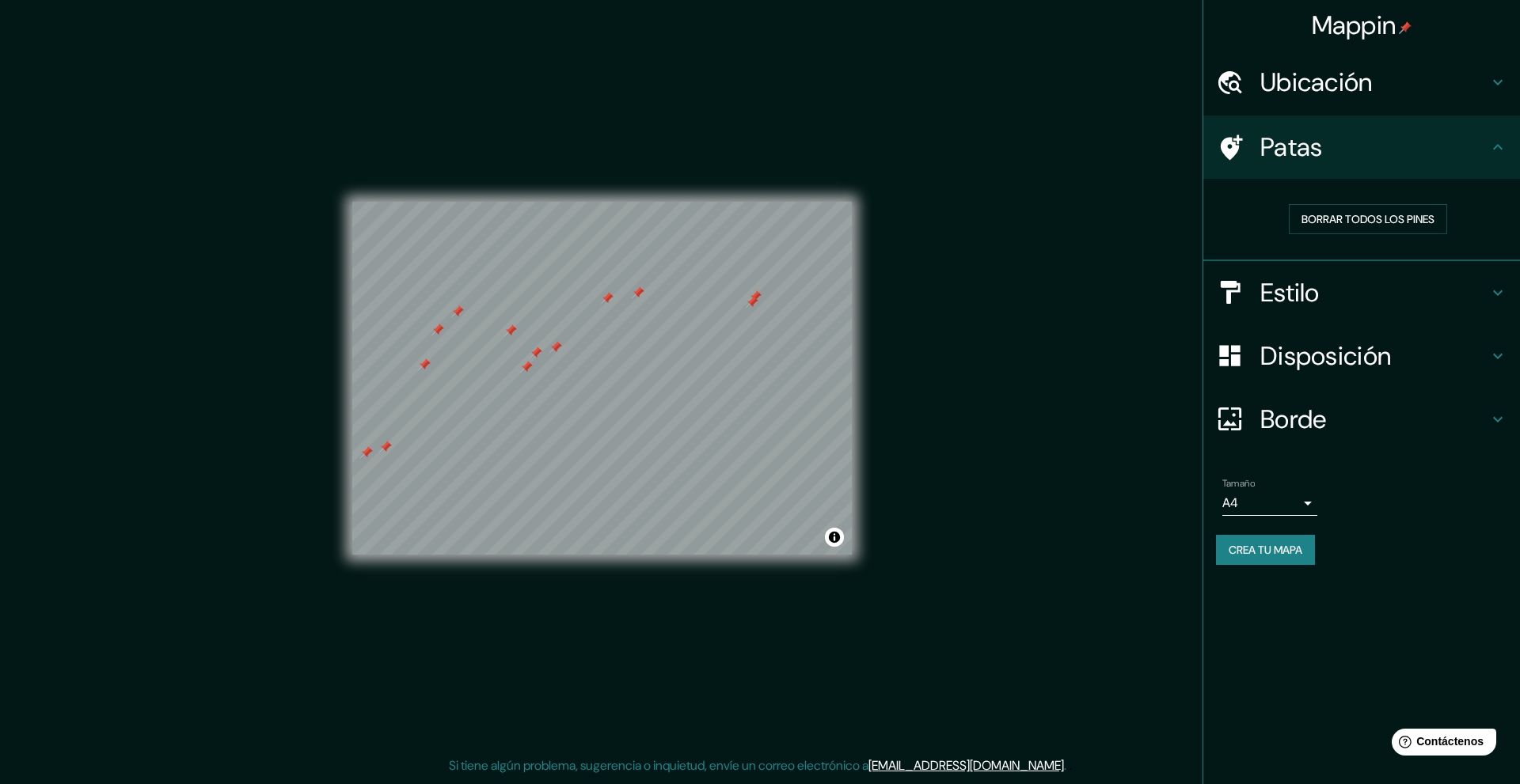
click at [752, 299] on div at bounding box center [752, 302] width 13 height 13
drag, startPoint x: 767, startPoint y: 309, endPoint x: 777, endPoint y: 296, distance: 16.4
click at [777, 296] on div at bounding box center [774, 298] width 13 height 13
drag, startPoint x: 777, startPoint y: 288, endPoint x: 765, endPoint y: 289, distance: 12.0
click at [765, 289] on div at bounding box center [766, 294] width 13 height 13
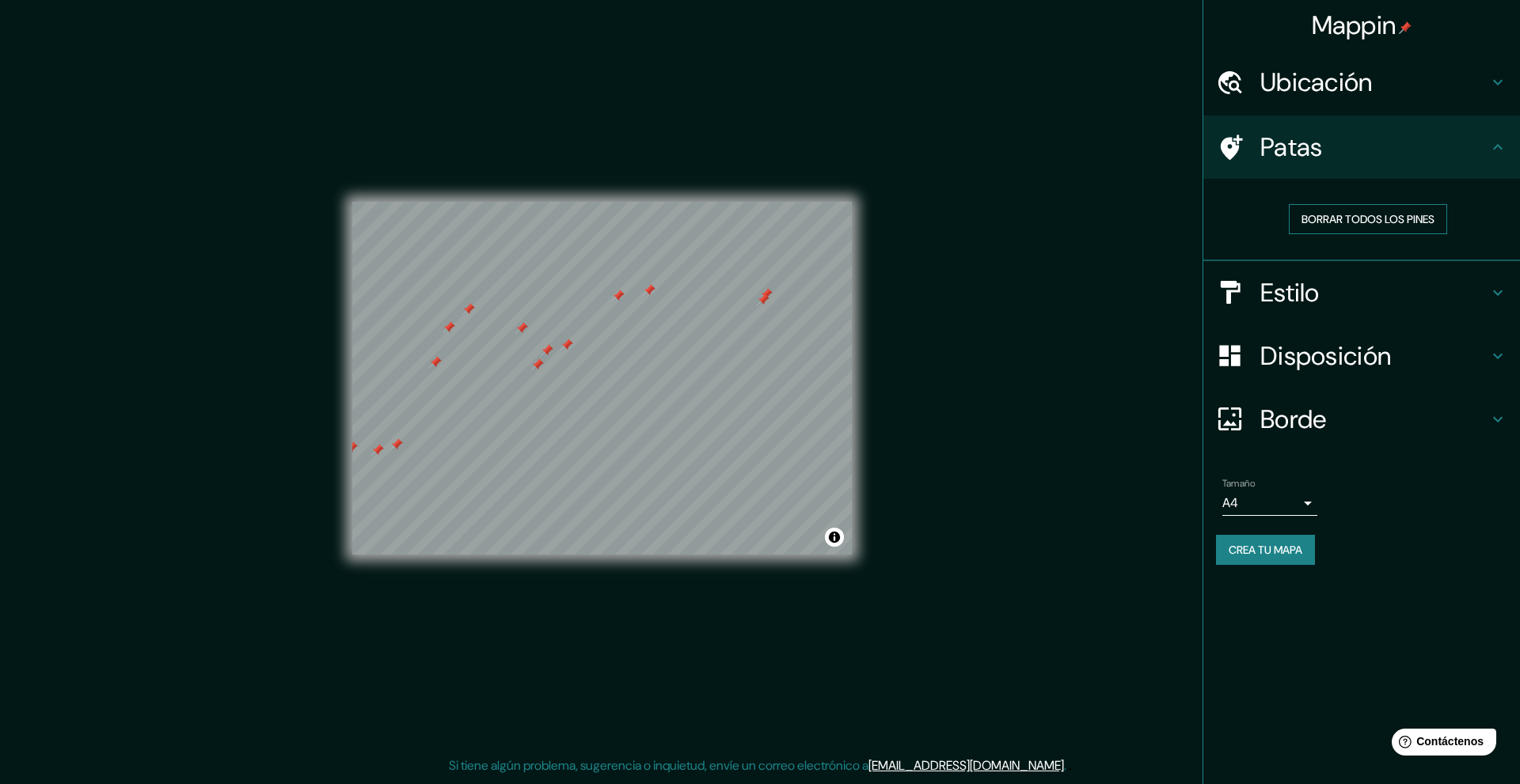
click at [1368, 213] on font "Borrar todos los pines" at bounding box center [1367, 219] width 133 height 14
